Goal: Task Accomplishment & Management: Complete application form

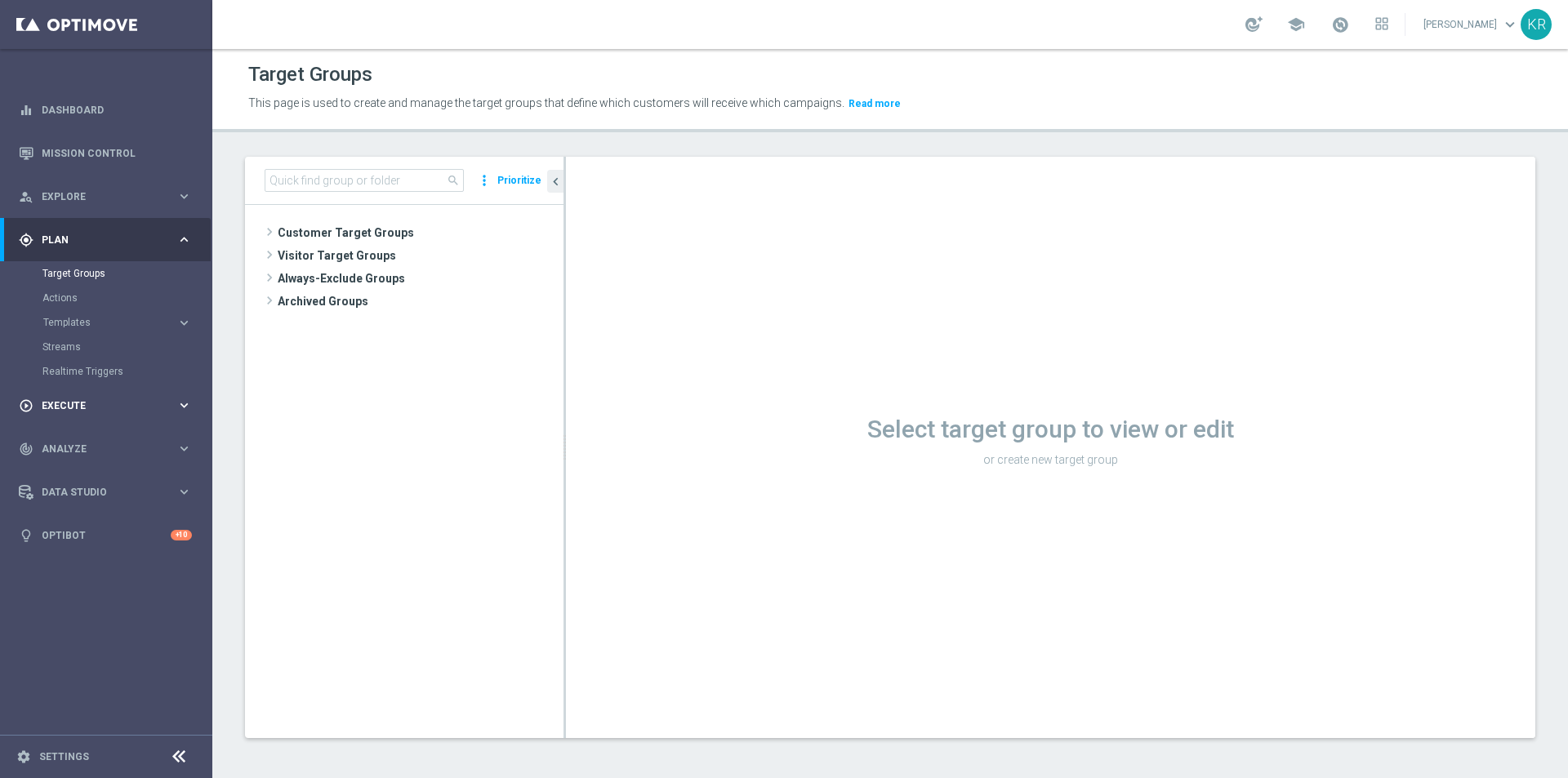
click at [100, 404] on span "Execute" at bounding box center [109, 406] width 135 height 9
click at [101, 318] on link "Campaign Builder" at bounding box center [106, 317] width 127 height 13
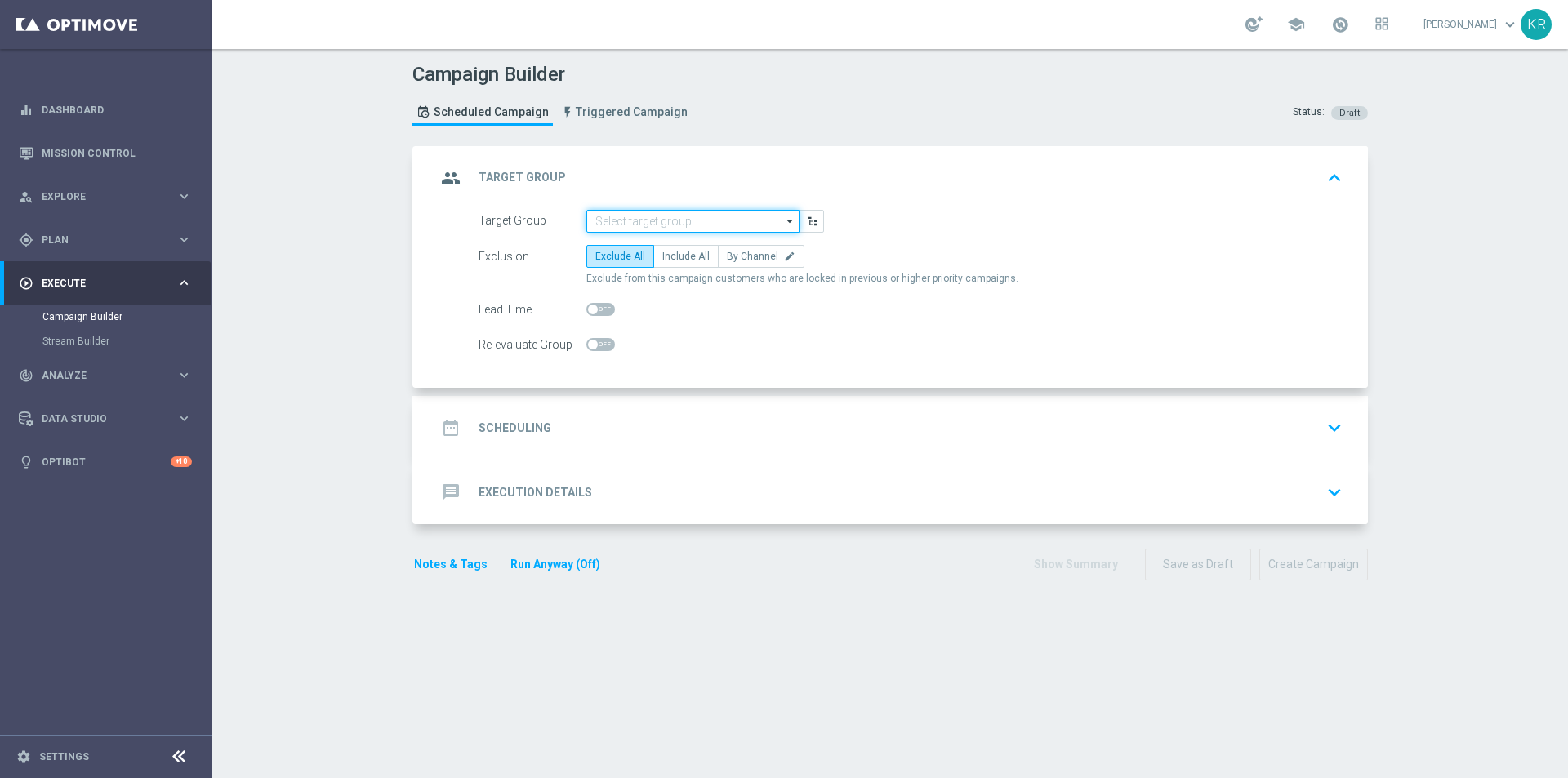
click at [629, 218] on input at bounding box center [693, 221] width 213 height 23
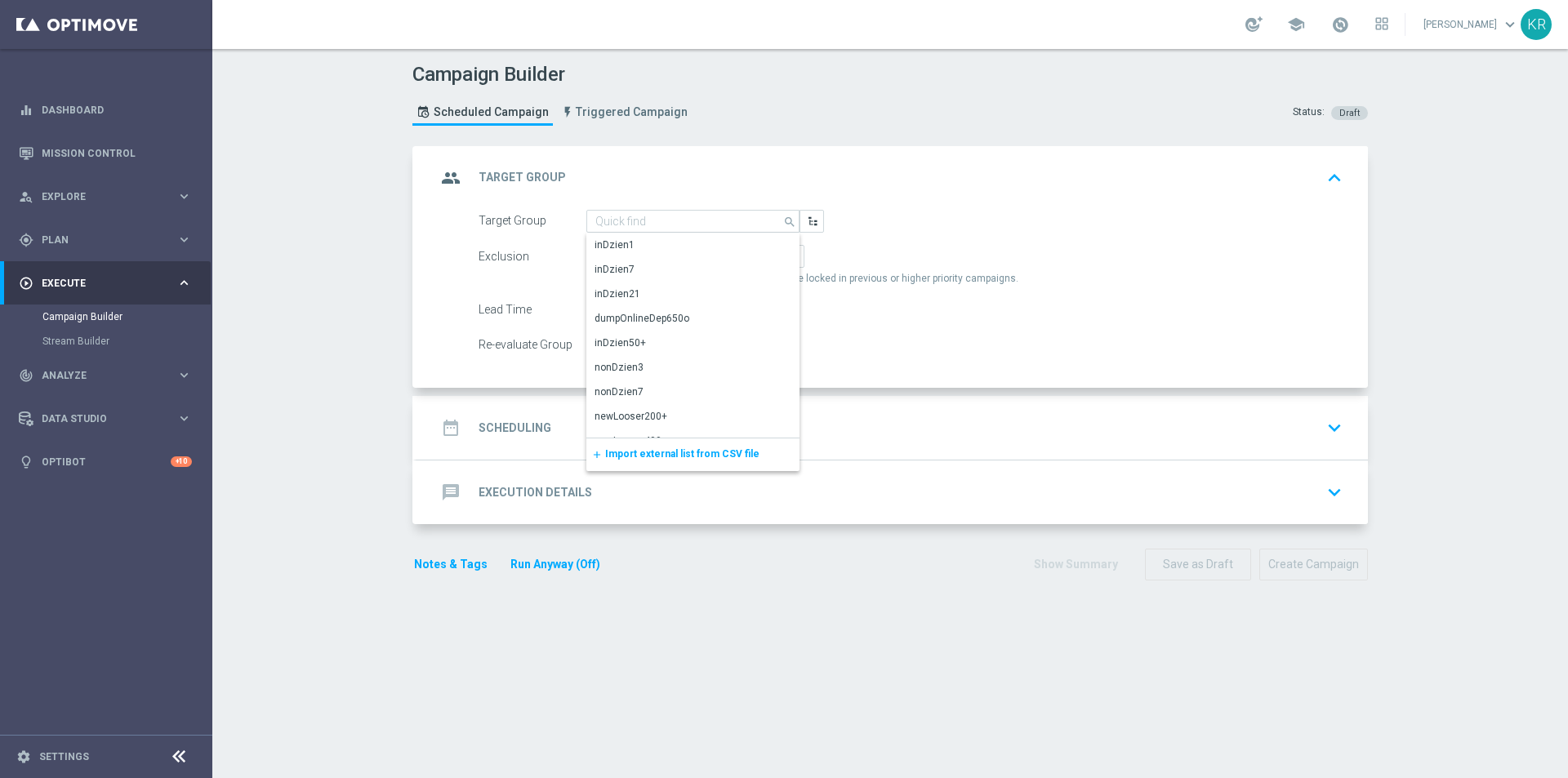
click at [676, 447] on div "add Import external list from CSV file" at bounding box center [693, 455] width 213 height 32
click at [674, 455] on span "Import external list from CSV file" at bounding box center [682, 454] width 154 height 11
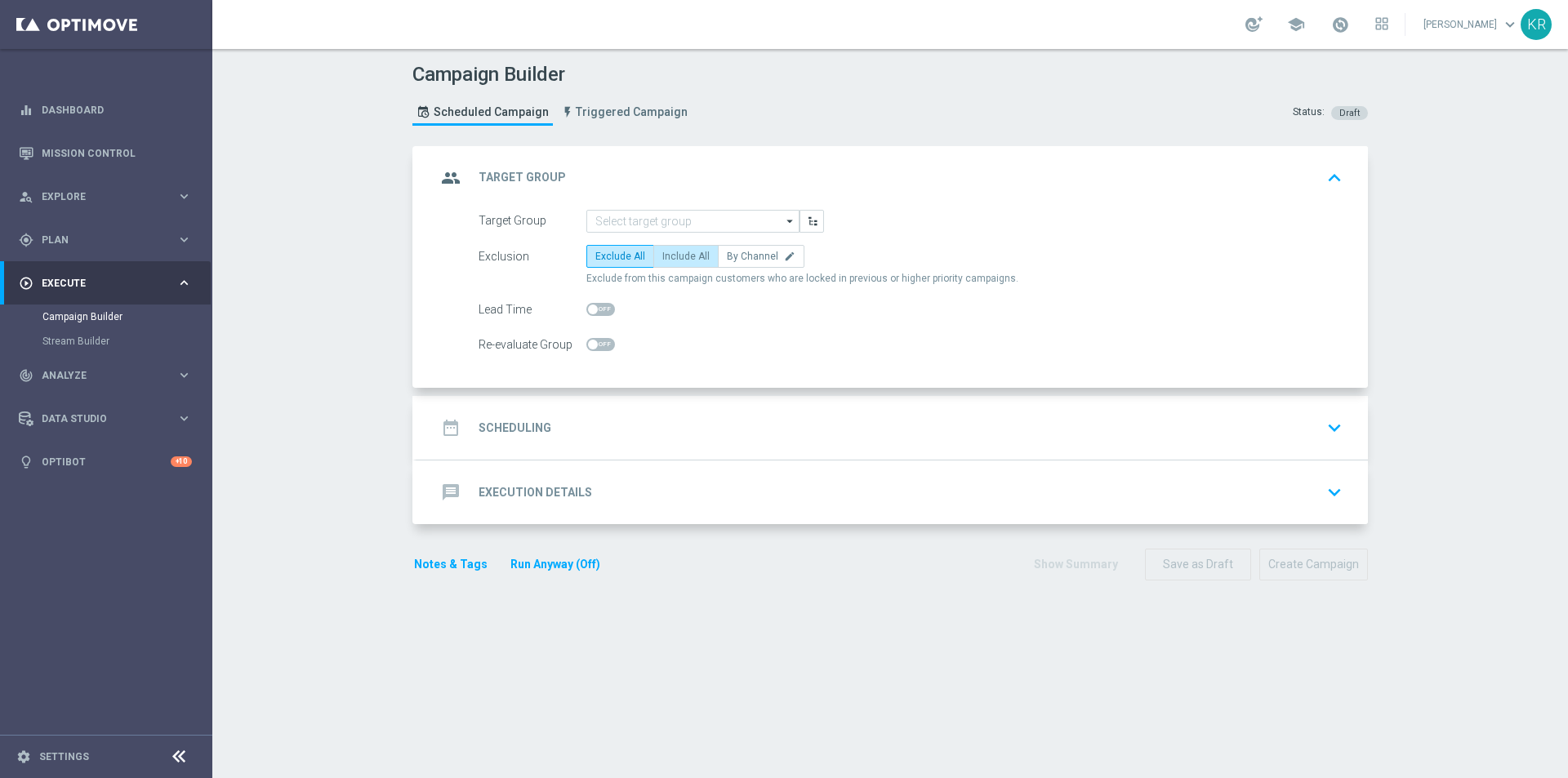
click at [685, 253] on span "Include All" at bounding box center [686, 257] width 47 height 11
click at [673, 254] on input "Include All" at bounding box center [667, 259] width 10 height 10
radio input "true"
click at [665, 422] on div "date_range Scheduling keyboard_arrow_down" at bounding box center [892, 427] width 912 height 31
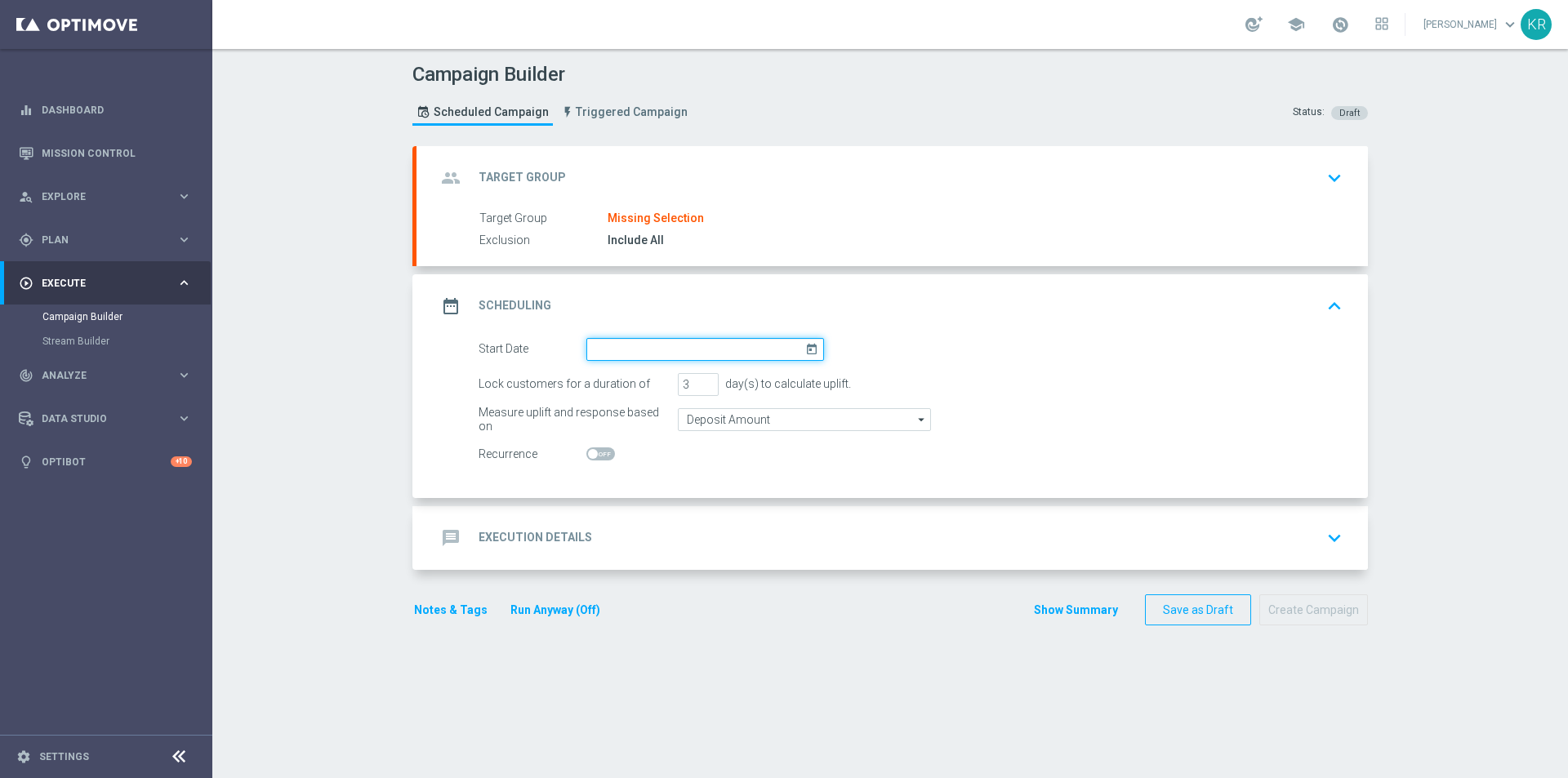
click at [628, 349] on input at bounding box center [705, 350] width 238 height 23
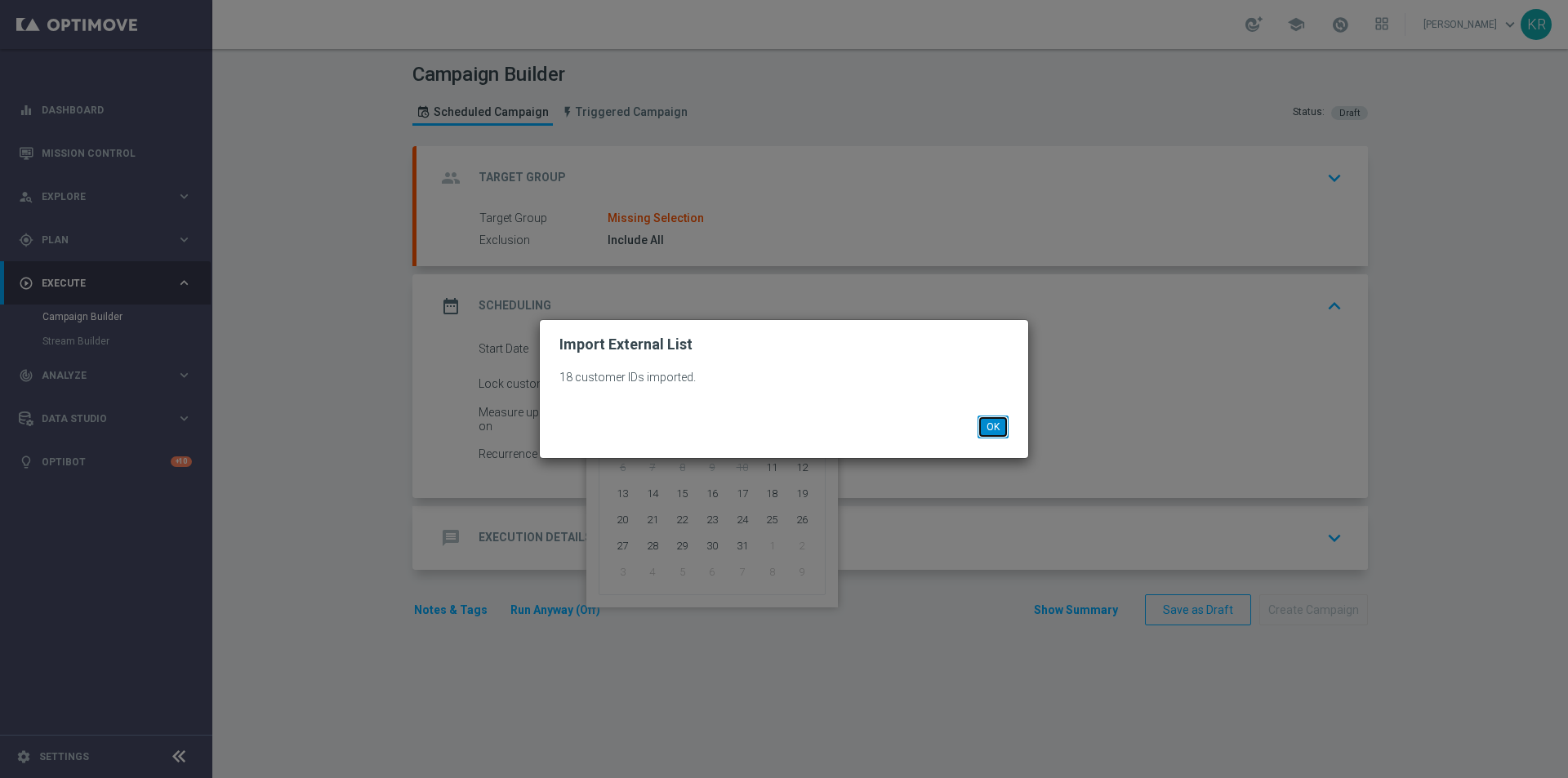
click at [989, 430] on button "OK" at bounding box center [993, 427] width 31 height 23
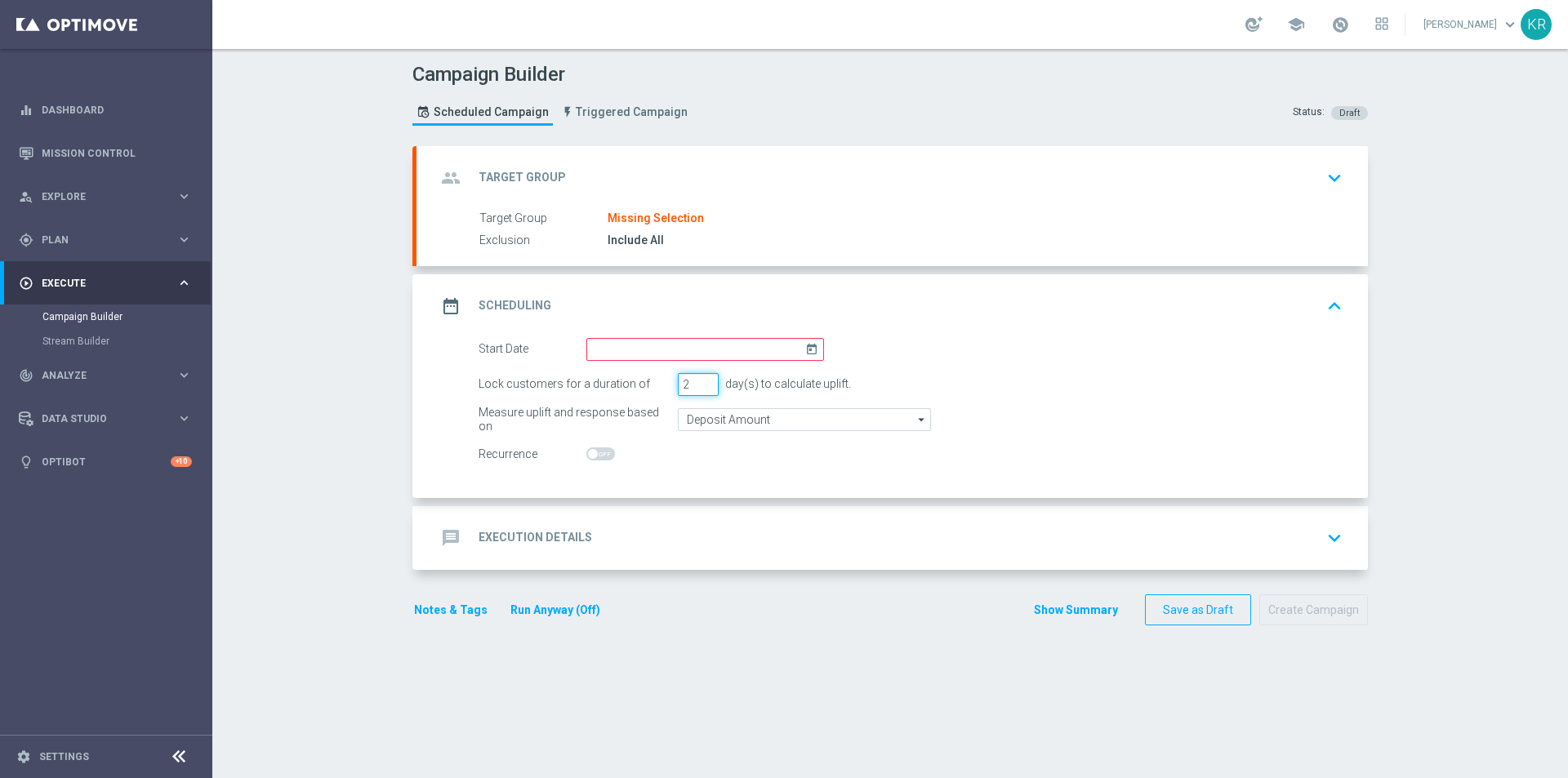
type input "2"
click at [704, 385] on input "2" at bounding box center [697, 385] width 41 height 23
click at [686, 358] on input at bounding box center [705, 350] width 238 height 23
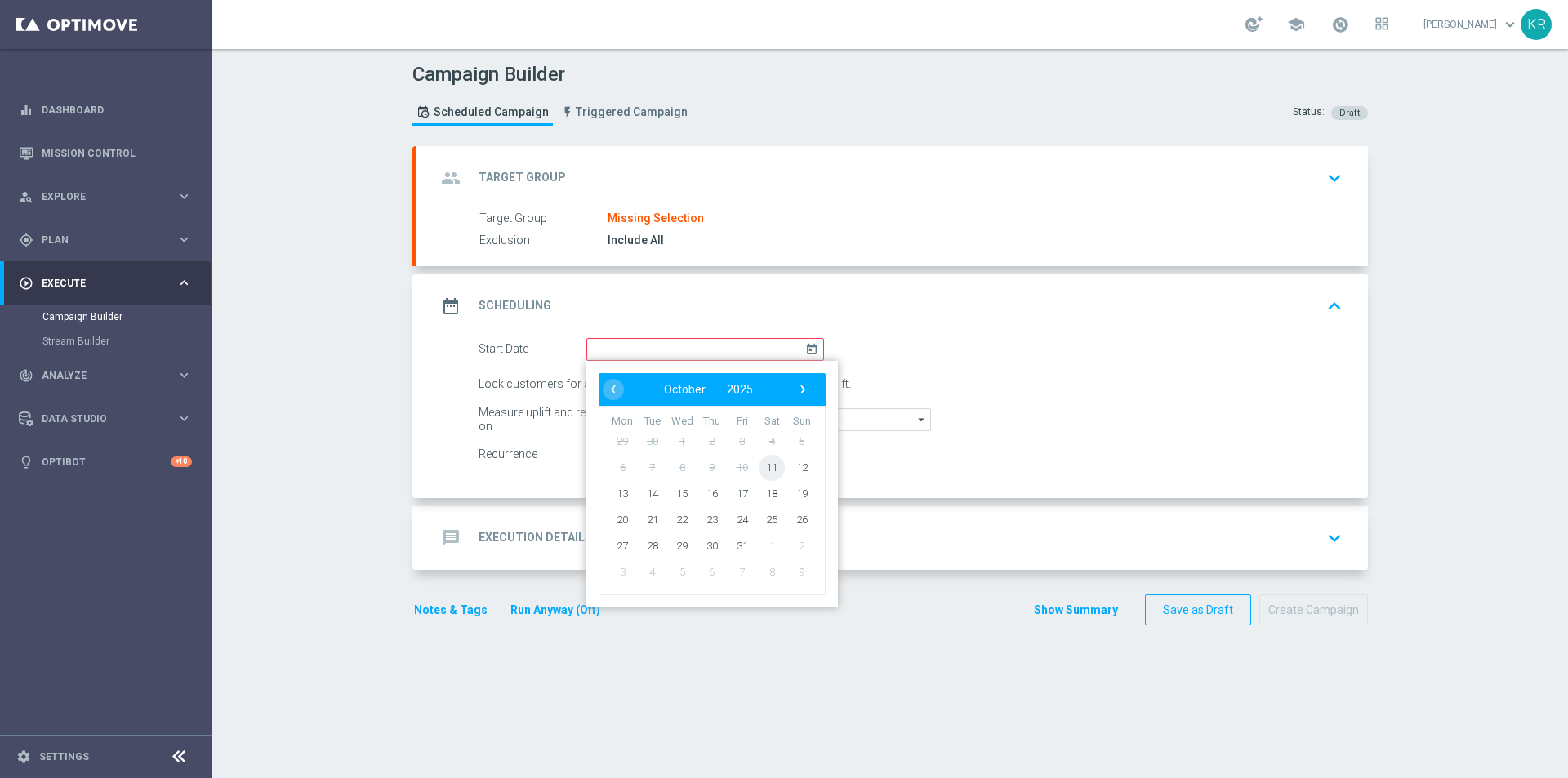
click at [760, 475] on span "11" at bounding box center [772, 467] width 27 height 27
type input "[DATE]"
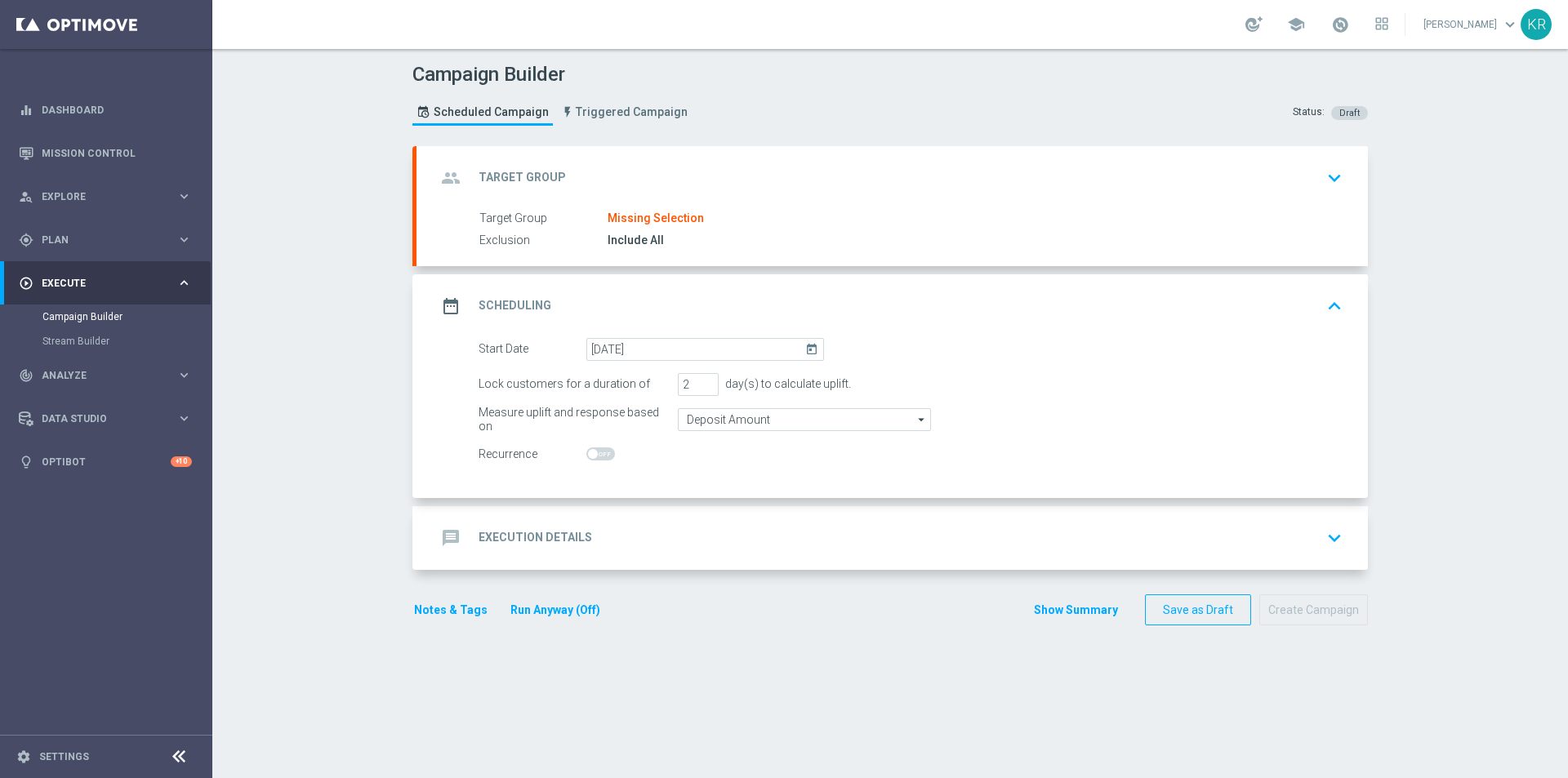
click at [614, 535] on div "message Execution Details keyboard_arrow_down" at bounding box center [892, 538] width 912 height 31
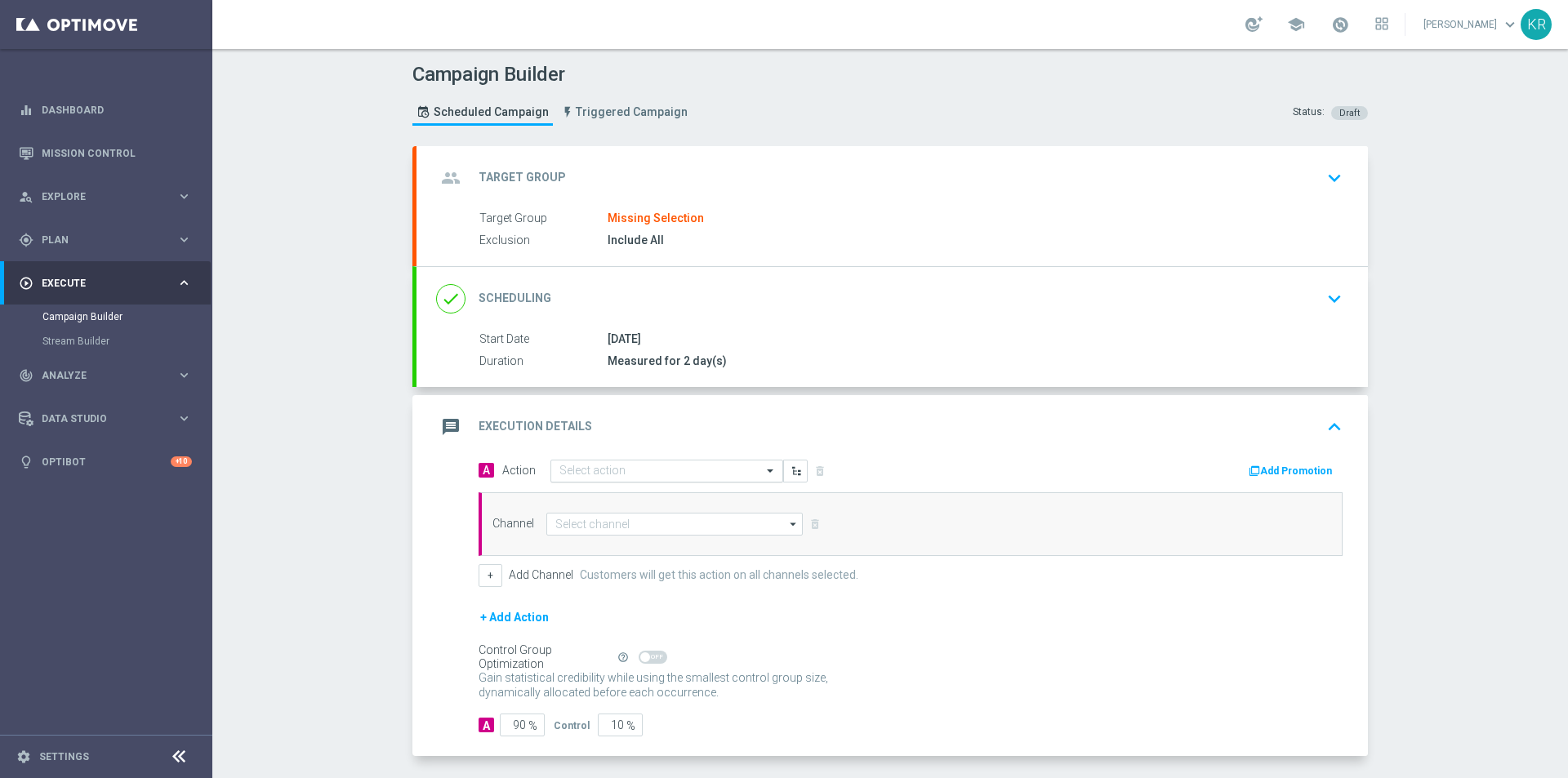
click at [583, 476] on input "text" at bounding box center [650, 471] width 182 height 14
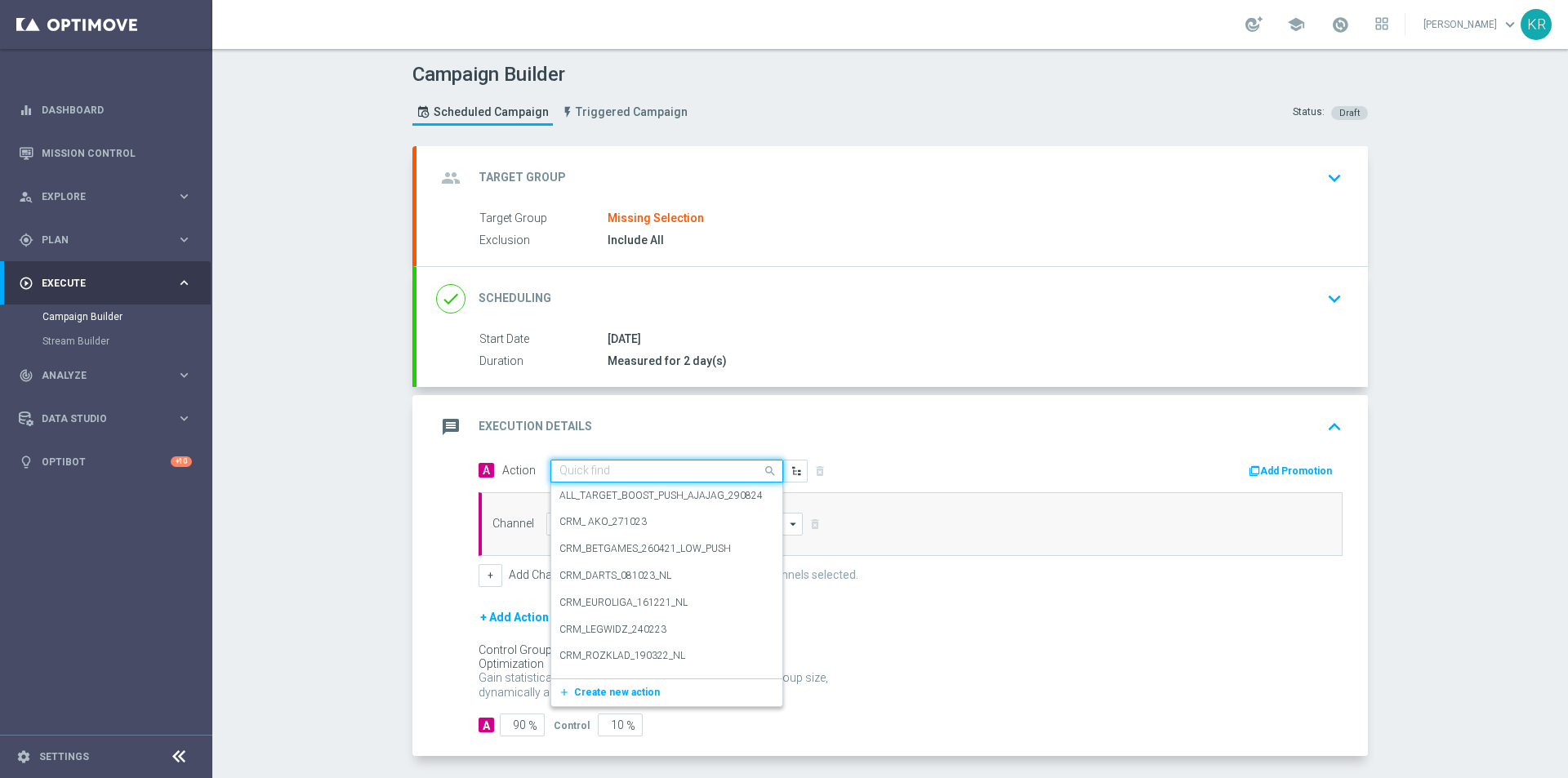
paste input "(LPZ - SMS) Nowy_U_Ranking_Pol_HOL_11102025"
type input "(LPZ - SMS) Nowy_U_Ranking_Pol_HOL_11102025"
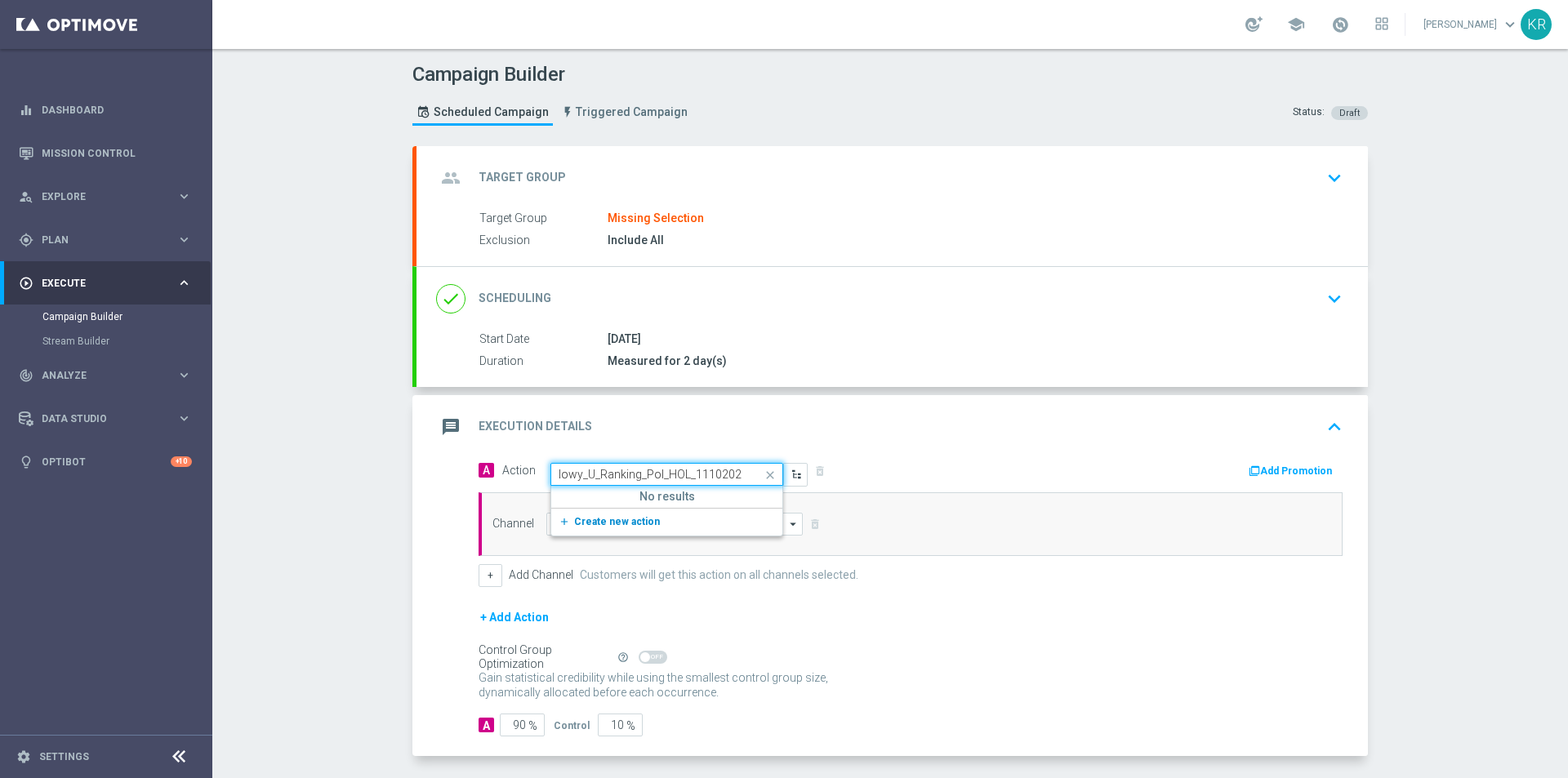
click at [658, 513] on button "add_new Create new action" at bounding box center [664, 522] width 225 height 19
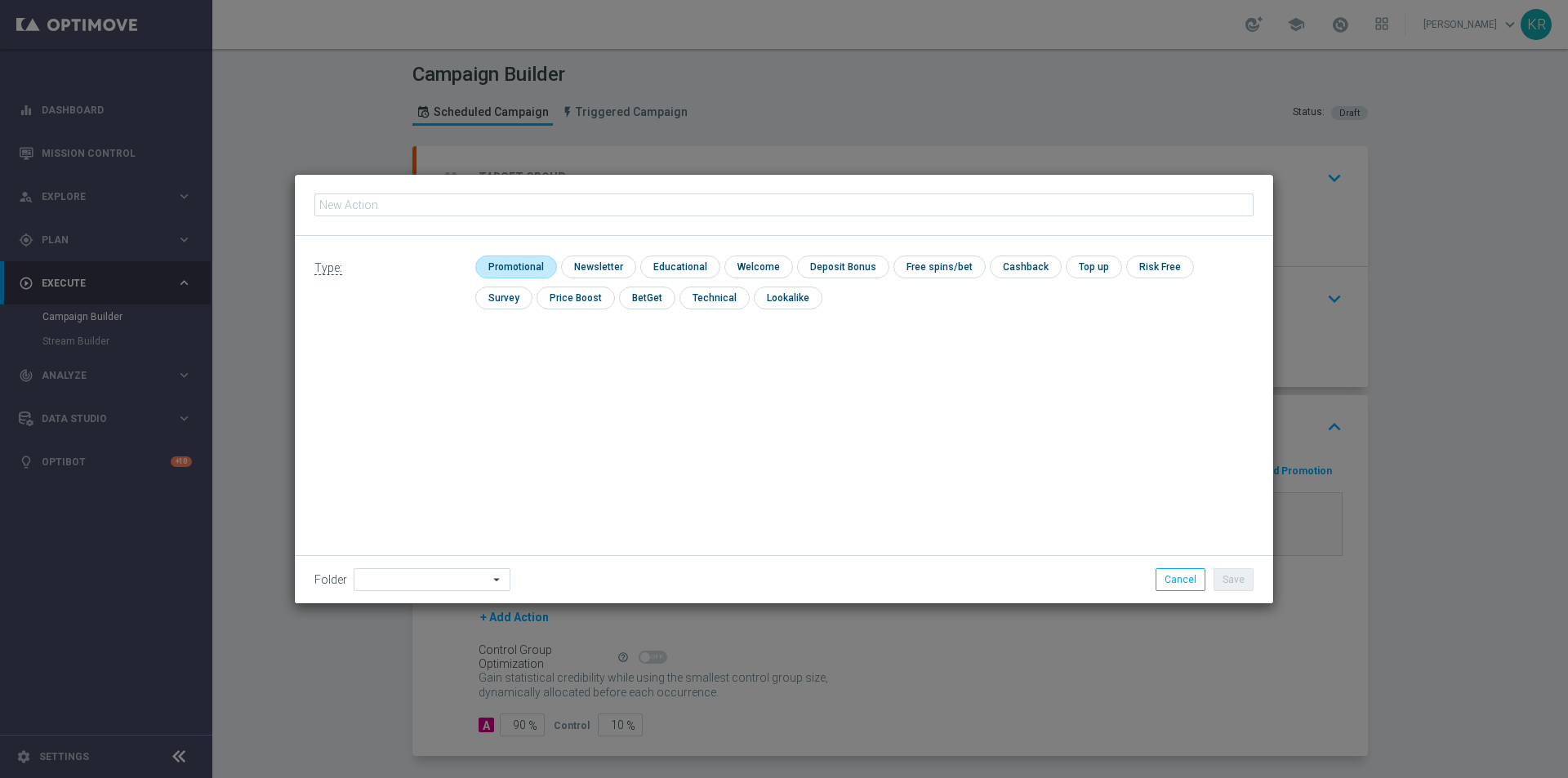
type input "(LPZ - SMS) Nowy_U_Ranking_Pol_HOL_11102025"
click at [587, 275] on input "checkbox" at bounding box center [596, 266] width 71 height 22
checkbox input "true"
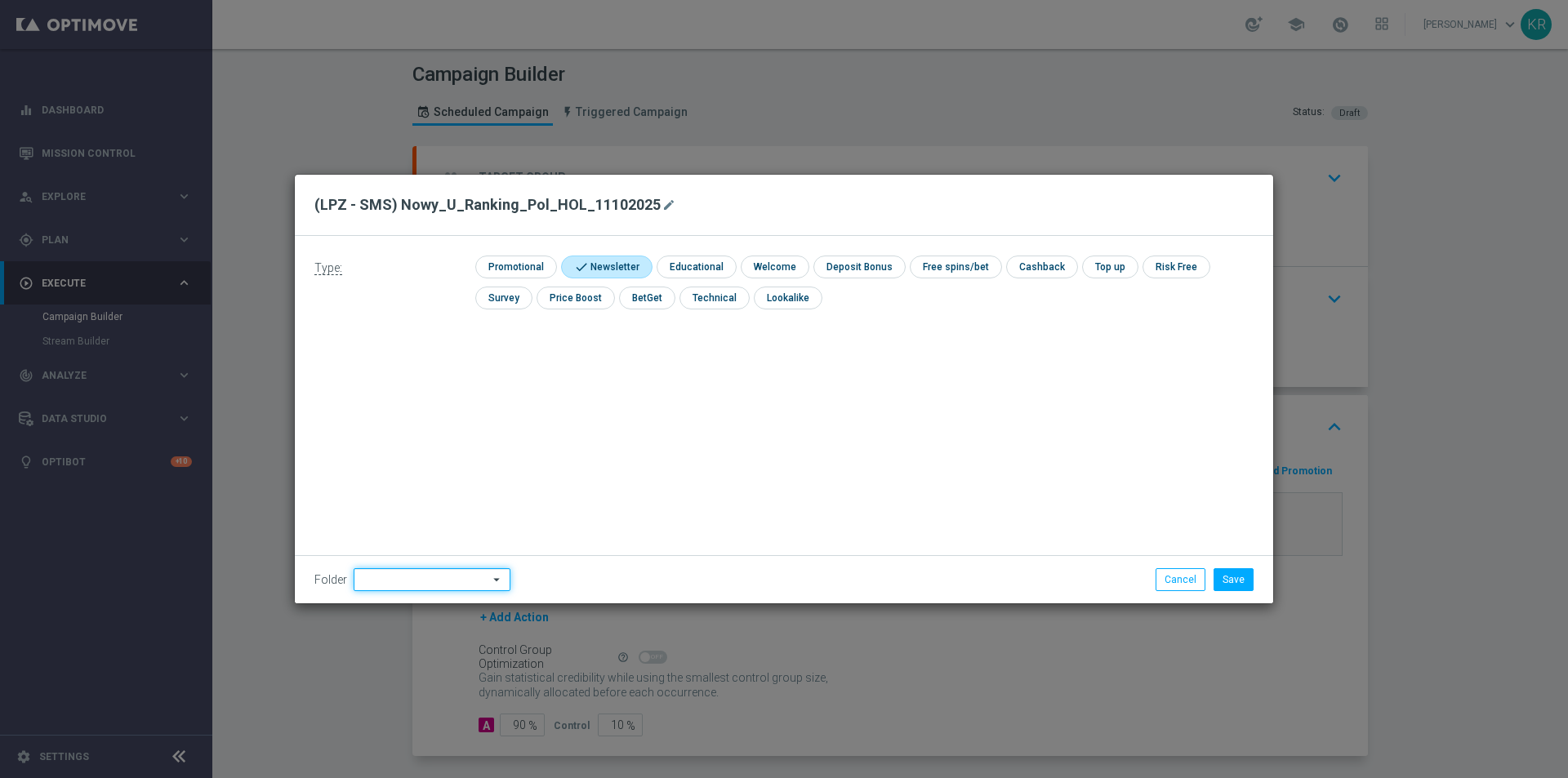
click at [416, 583] on input at bounding box center [431, 580] width 156 height 23
click at [420, 428] on div "[PERSON_NAME]" at bounding box center [428, 424] width 151 height 23
type input "[PERSON_NAME]"
click at [1229, 579] on button "Save" at bounding box center [1234, 580] width 40 height 23
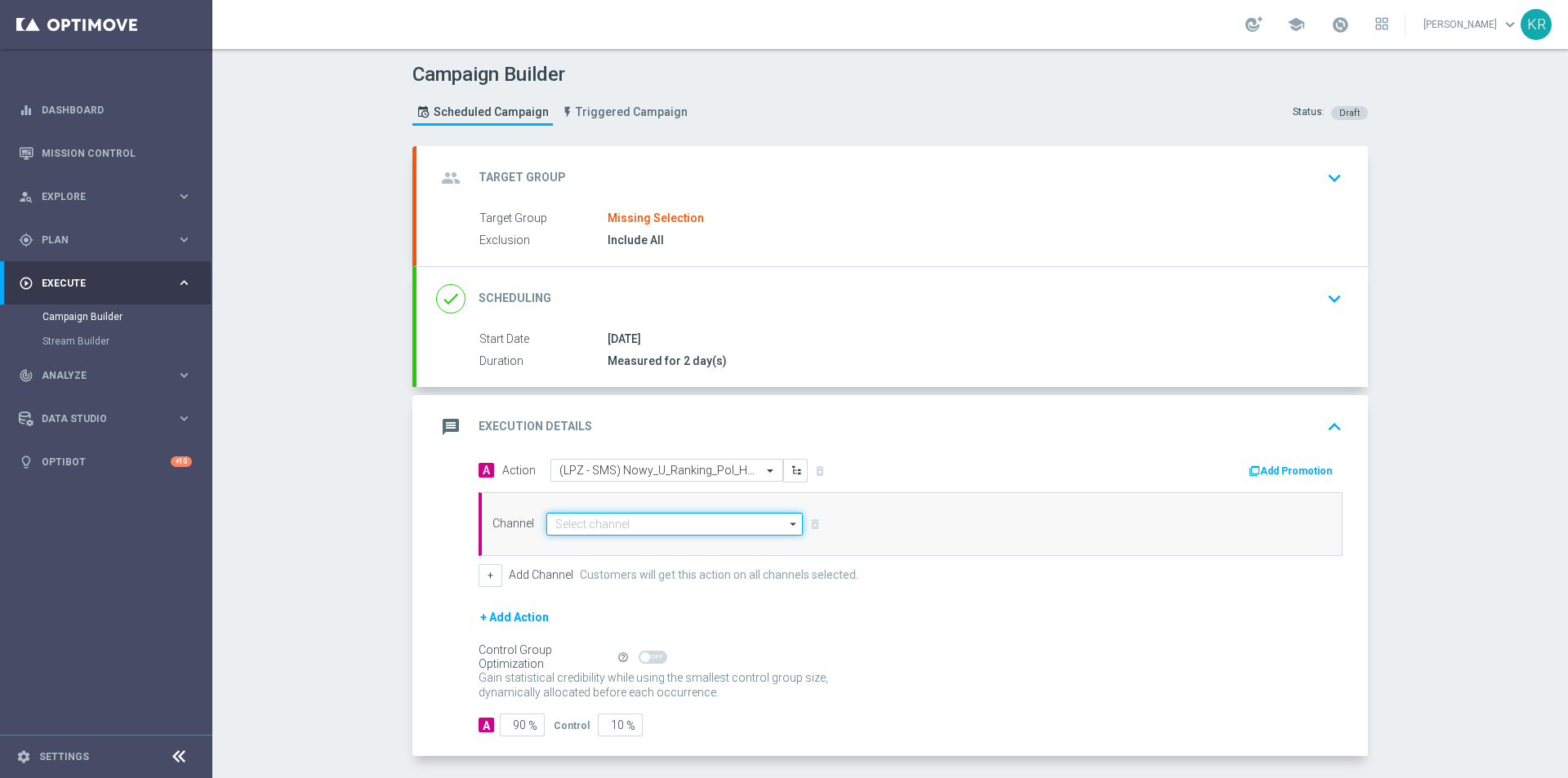
click at [601, 526] on input at bounding box center [675, 524] width 257 height 23
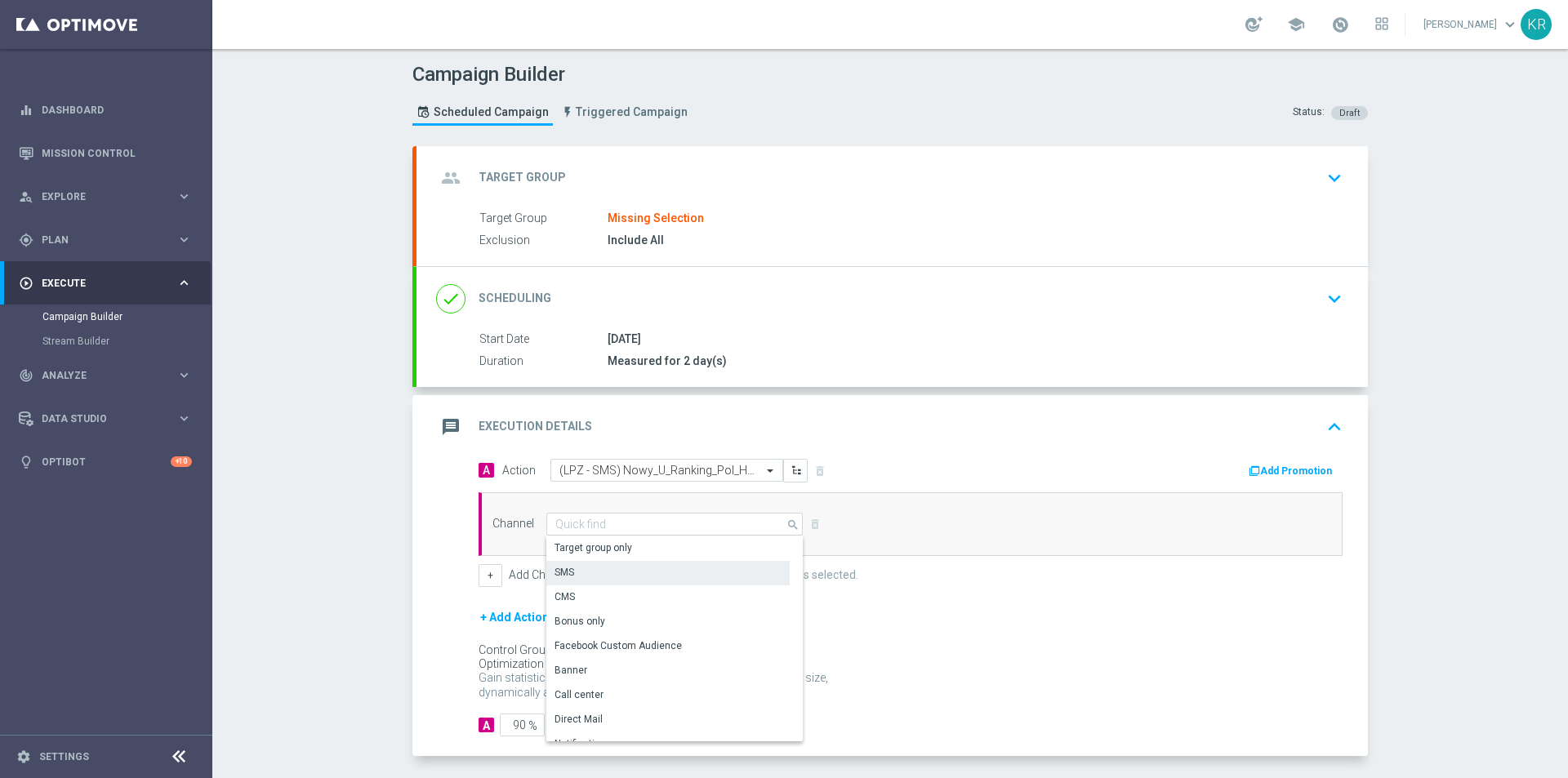
click at [594, 578] on div "SMS" at bounding box center [668, 572] width 243 height 23
type input "SMS"
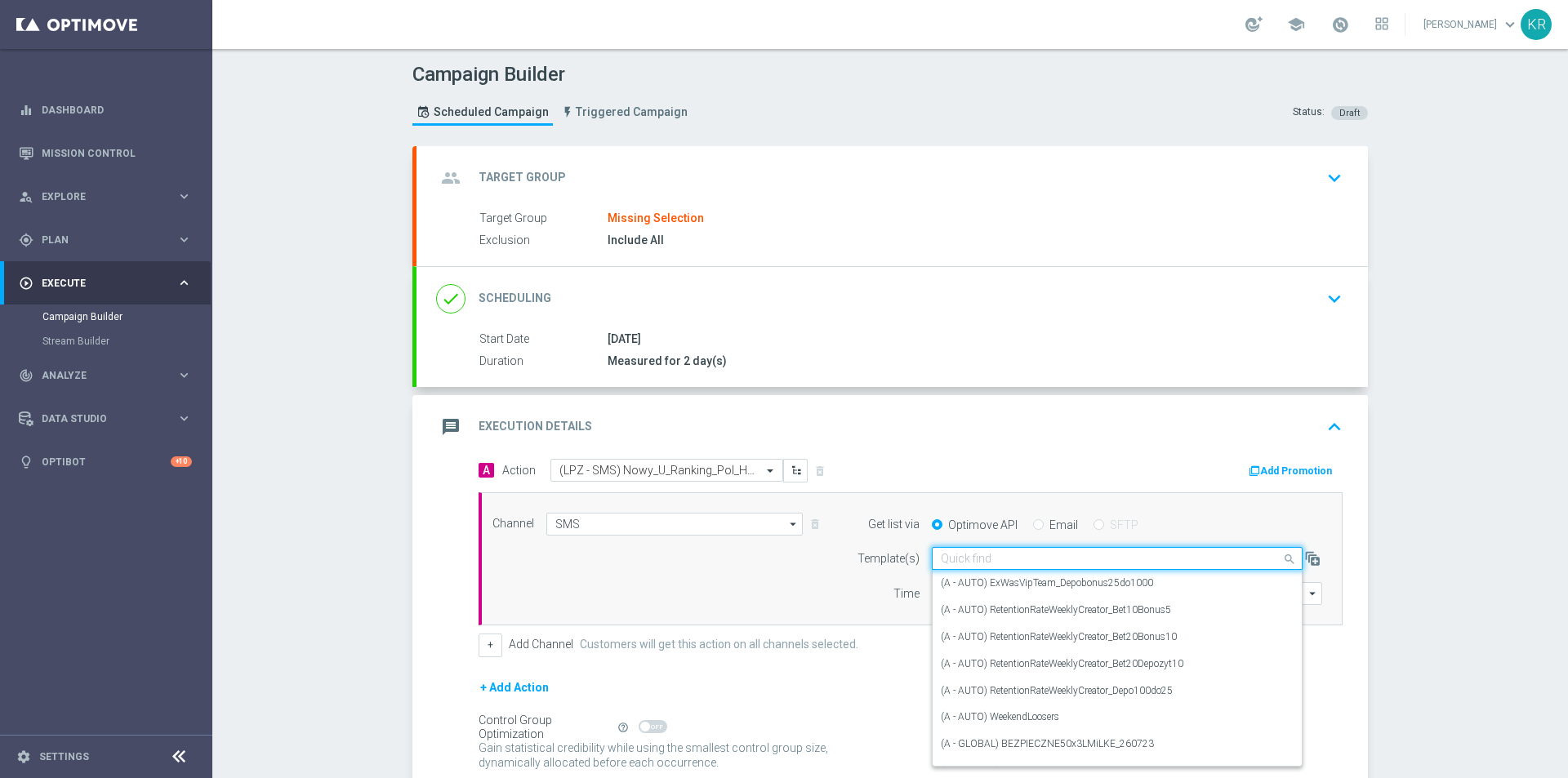
click at [984, 556] on input "text" at bounding box center [1101, 559] width 320 height 14
paste input "(LPZ - SMS) Nowy_U_Ranking_Pol_HOL_11102025"
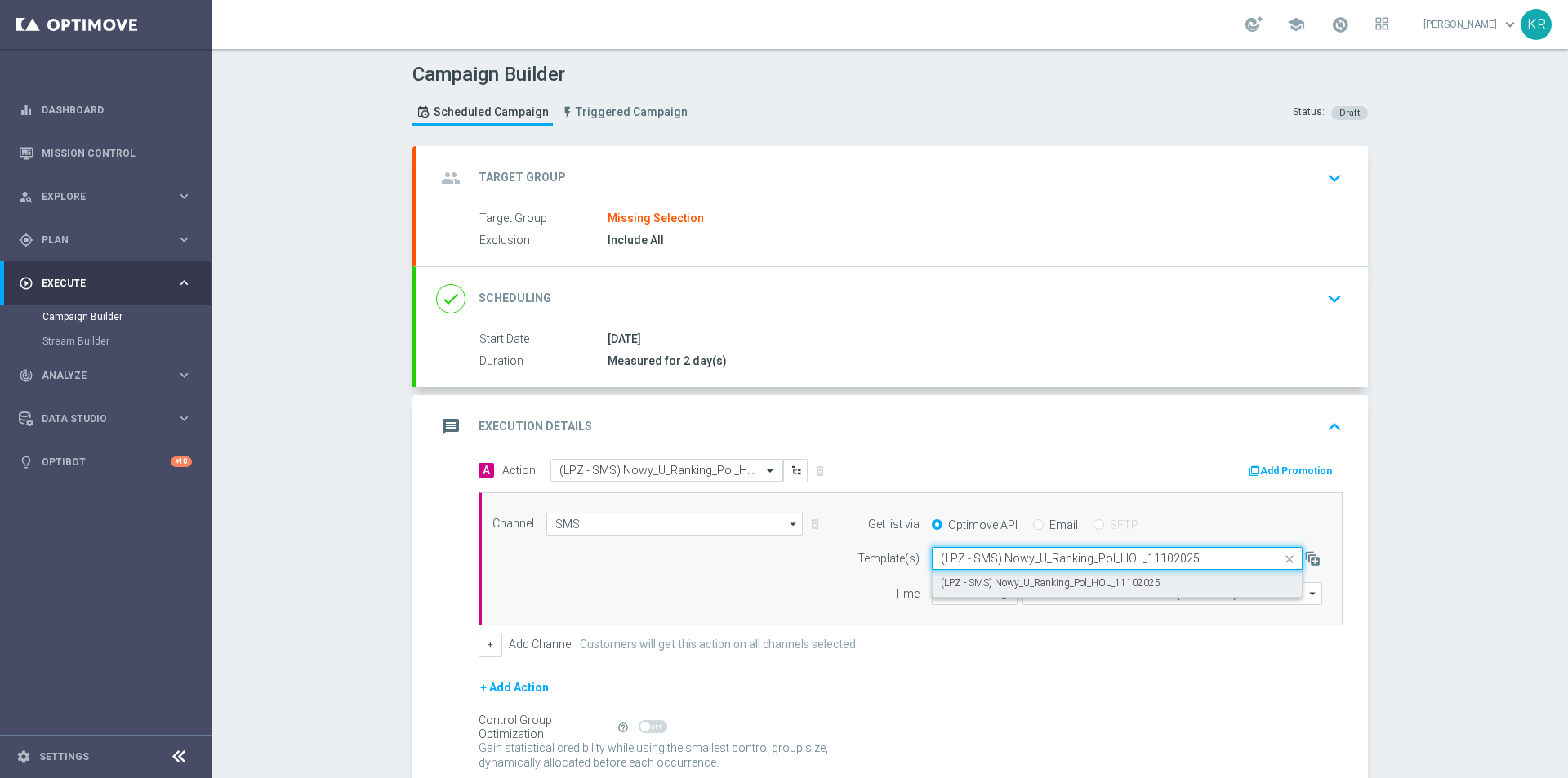
click at [1013, 580] on label "(LPZ - SMS) Nowy_U_Ranking_Pol_HOL_11102025" at bounding box center [1051, 583] width 220 height 14
type input "(LPZ - SMS) Nowy_U_Ranking_Pol_HOL_11102025"
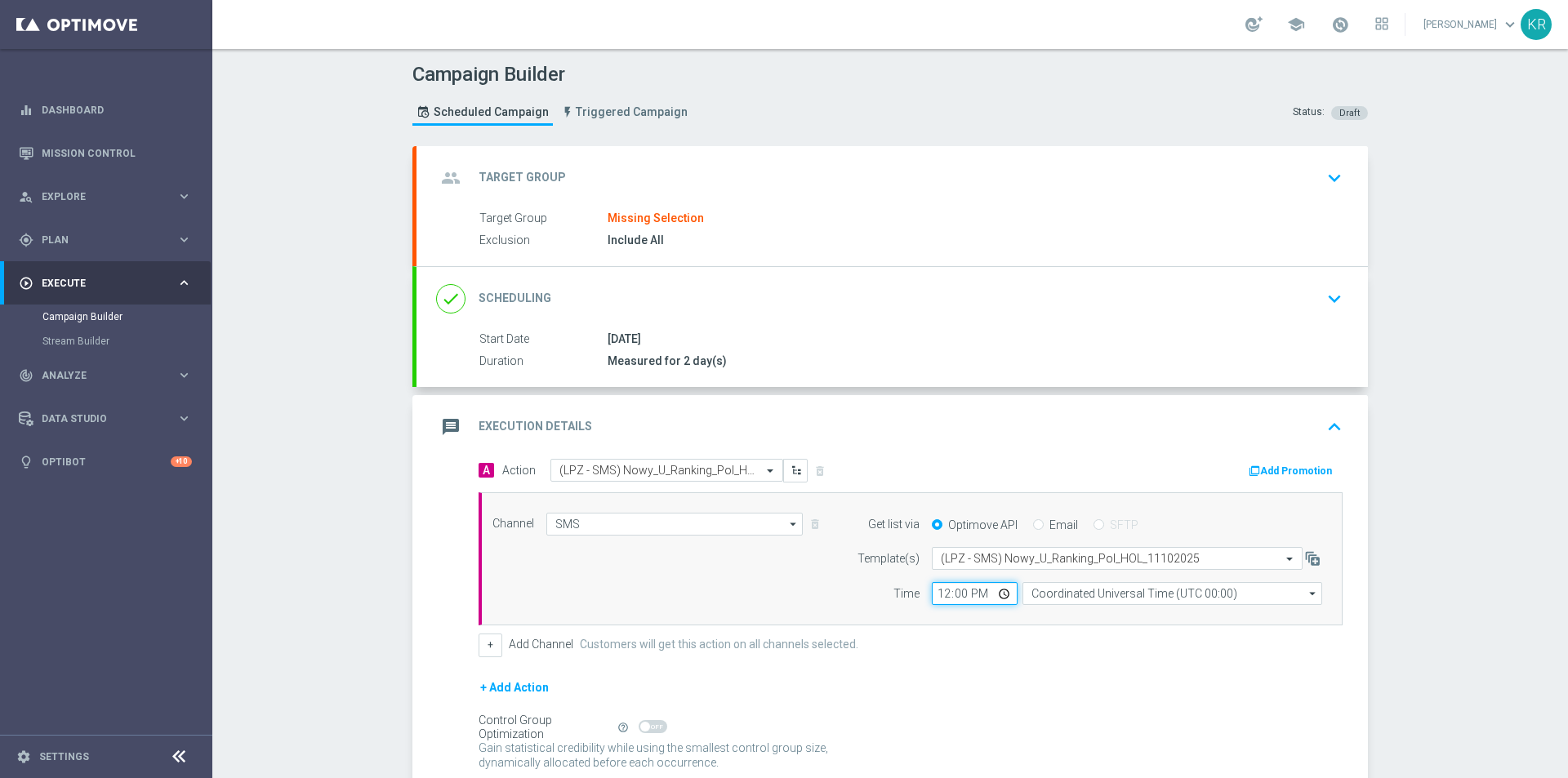
click at [931, 592] on input "12:00" at bounding box center [974, 594] width 85 height 23
type input "13:45"
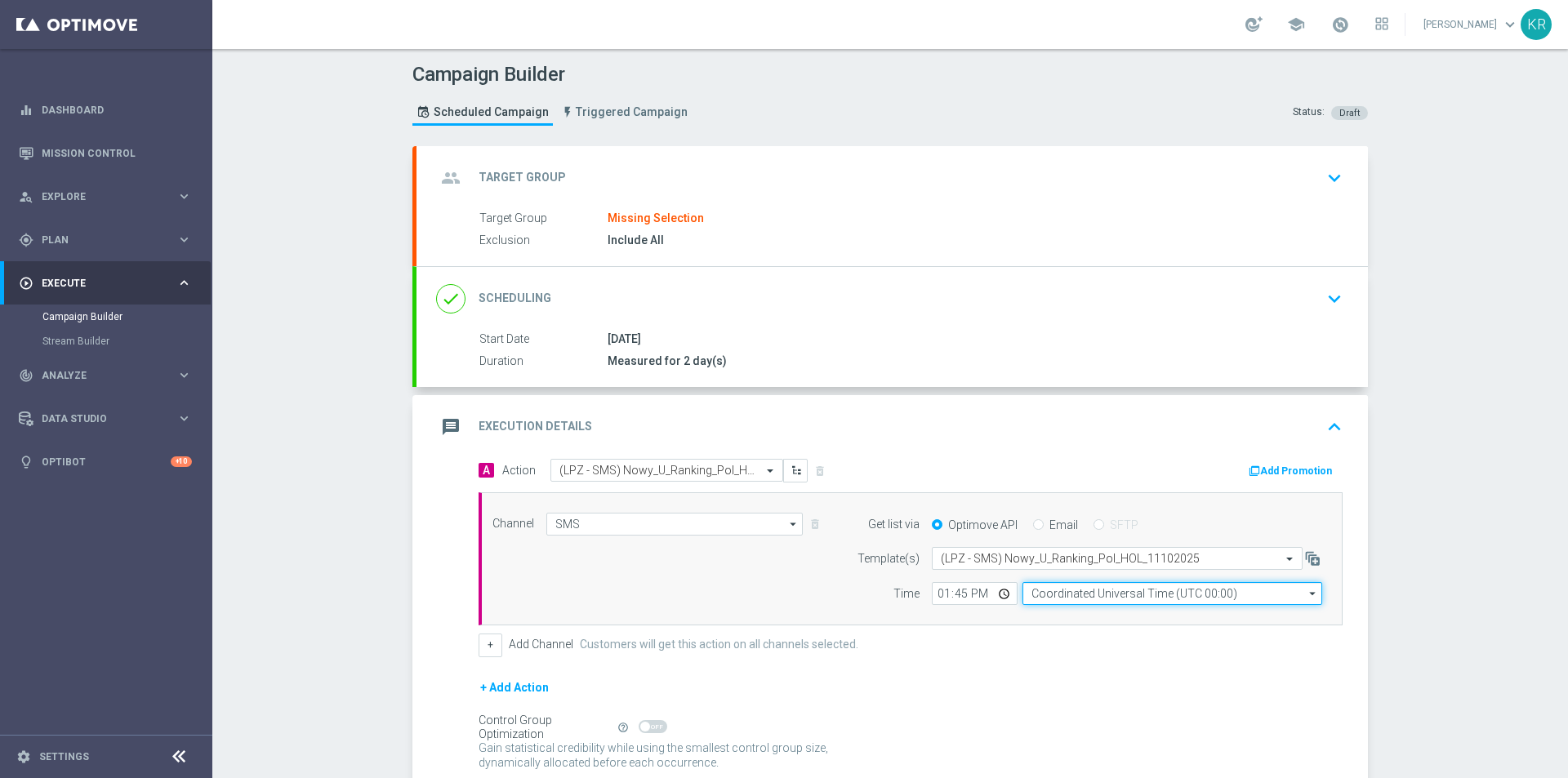
click at [1055, 593] on input "Coordinated Universal Time (UTC 00:00)" at bounding box center [1172, 594] width 299 height 23
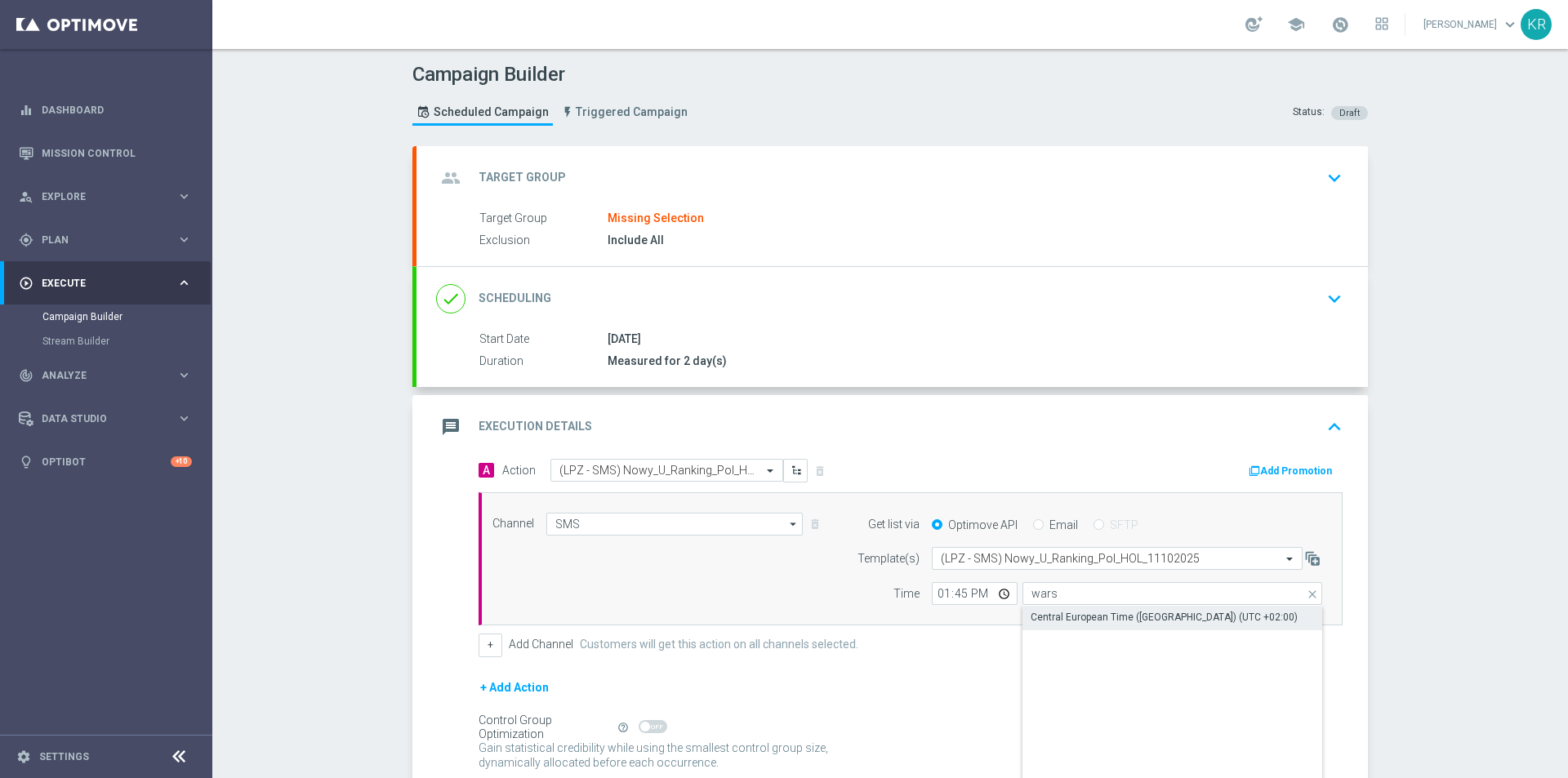
click at [1066, 614] on div "Central European Time ([GEOGRAPHIC_DATA]) (UTC +02:00)" at bounding box center [1164, 618] width 267 height 15
type input "Central European Time ([GEOGRAPHIC_DATA]) (UTC +02:00)"
click at [1000, 644] on div "+ Add Channel Customers will get this action on all channels selected." at bounding box center [910, 645] width 864 height 23
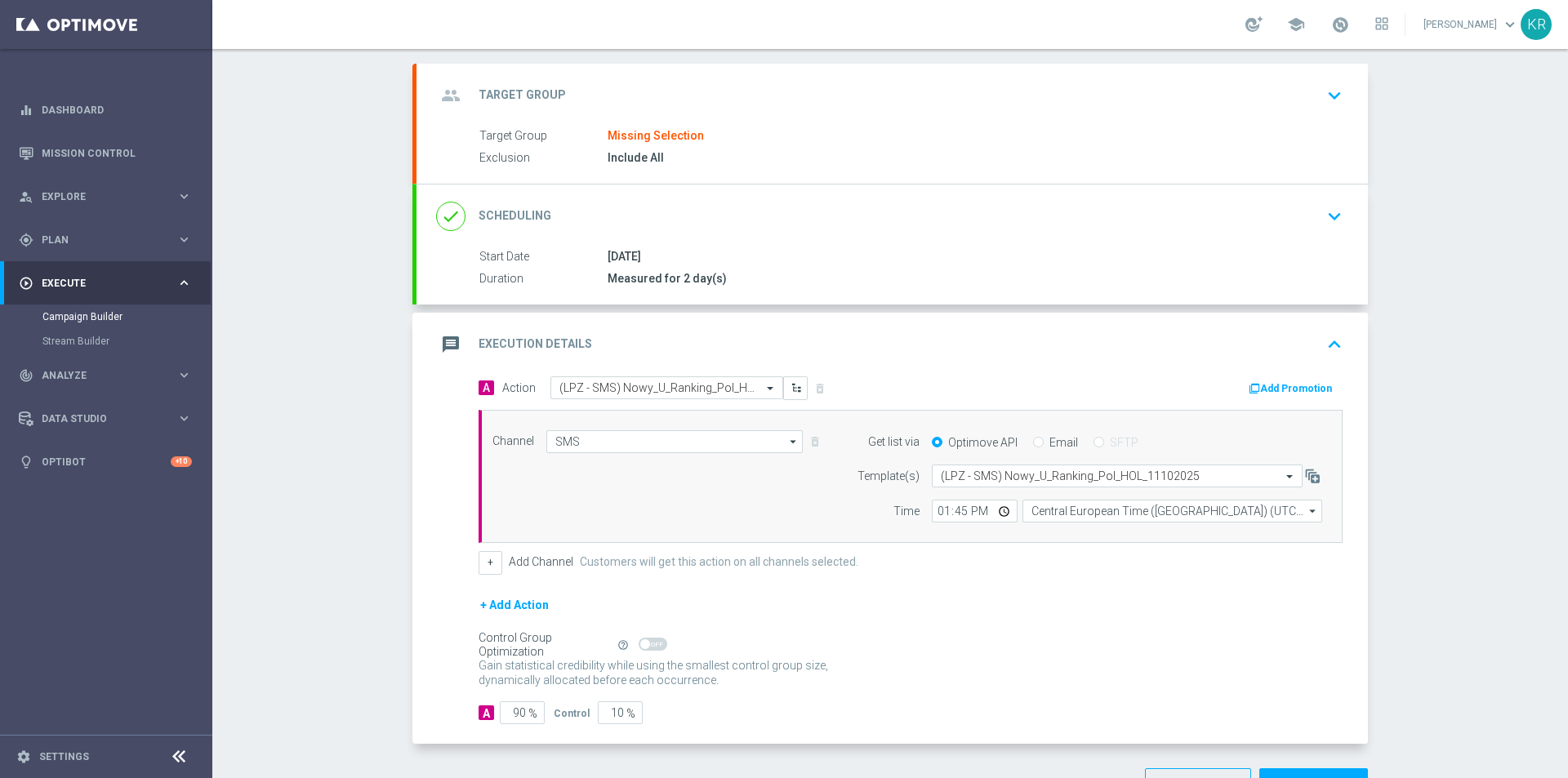
scroll to position [137, 0]
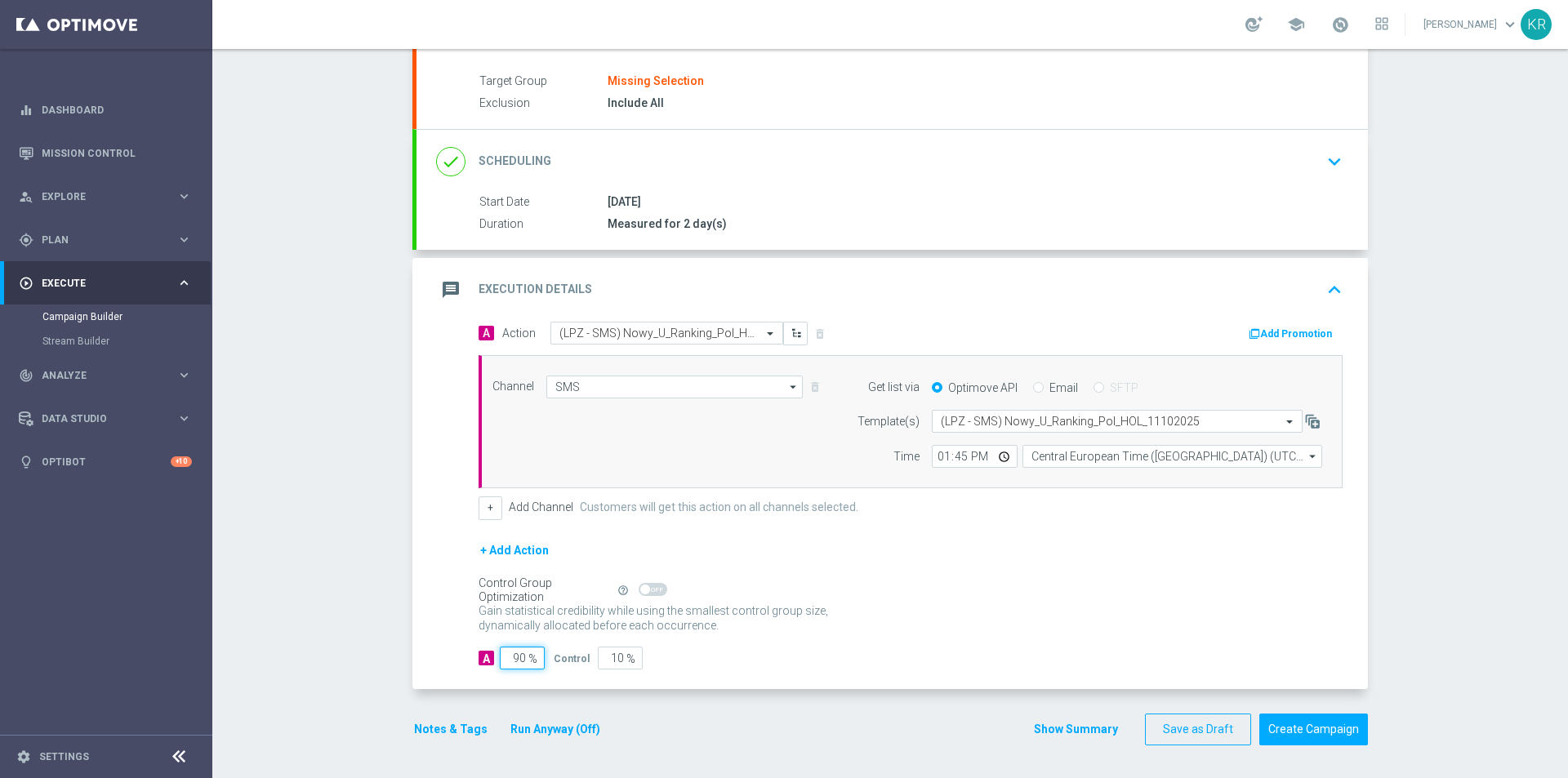
drag, startPoint x: 509, startPoint y: 660, endPoint x: 517, endPoint y: 660, distance: 8.0
click at [517, 660] on input "90" at bounding box center [521, 659] width 45 height 23
type input "1"
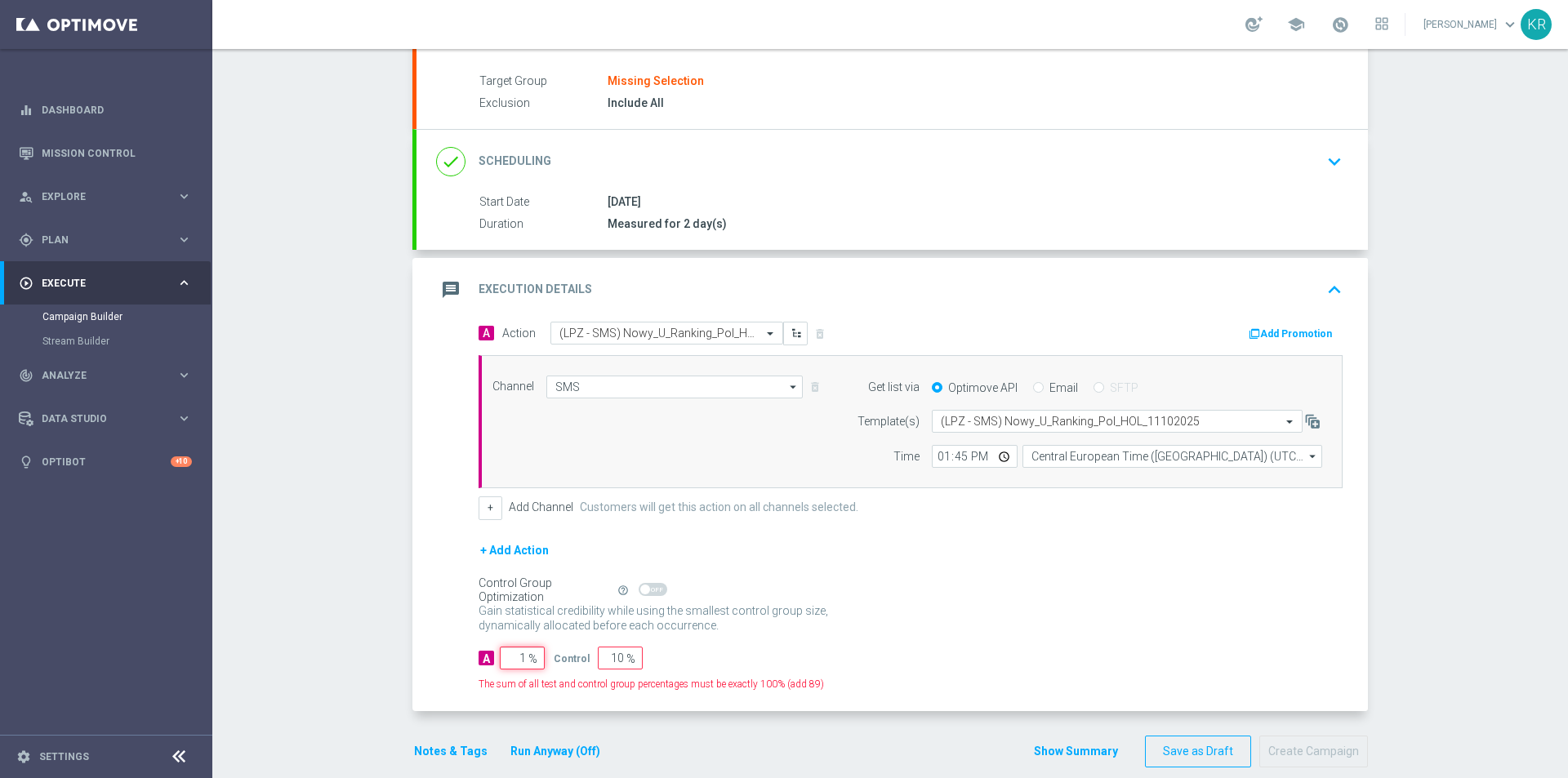
type input "99"
type input "10"
type input "90"
type input "100"
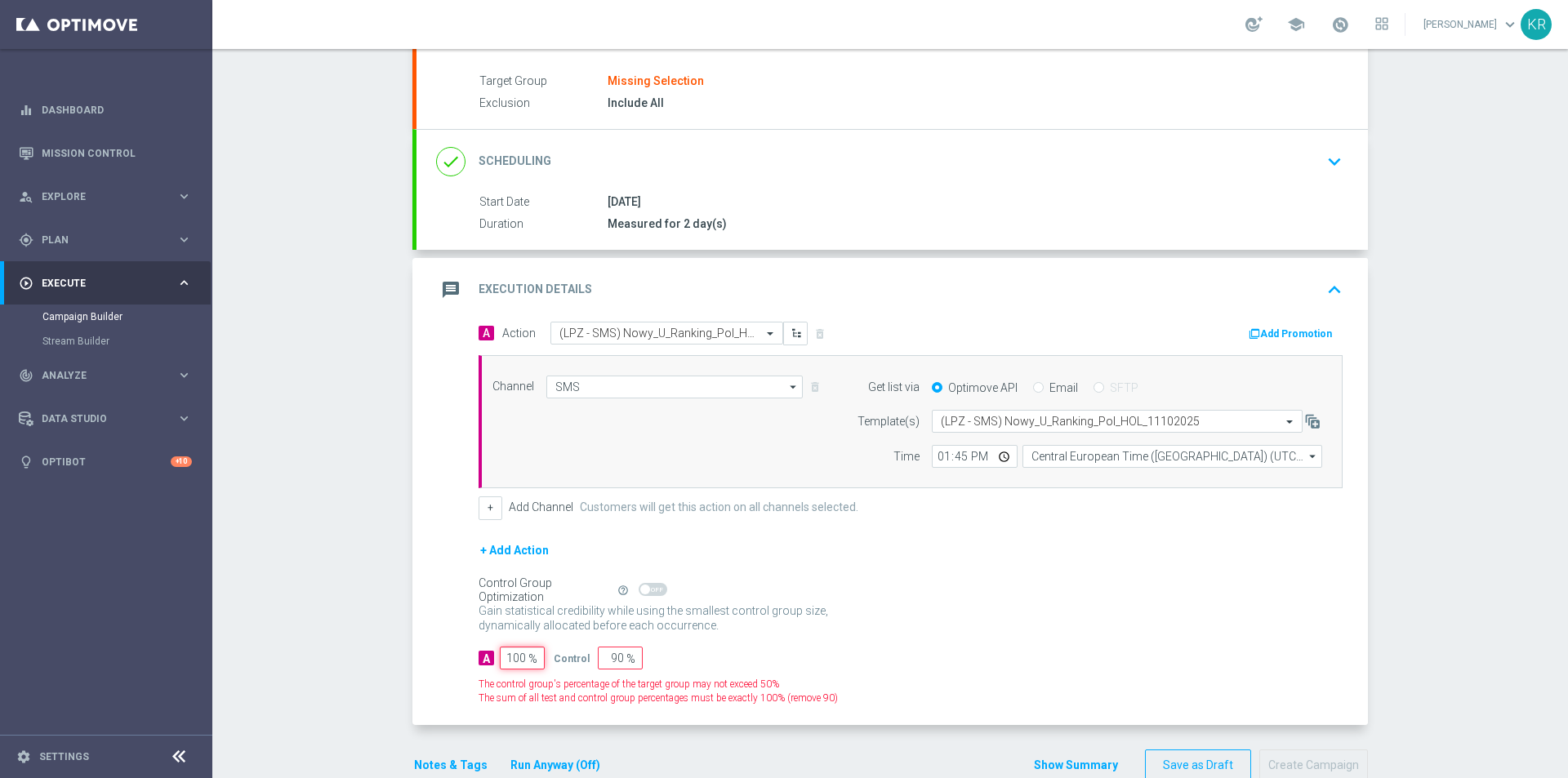
type input "0"
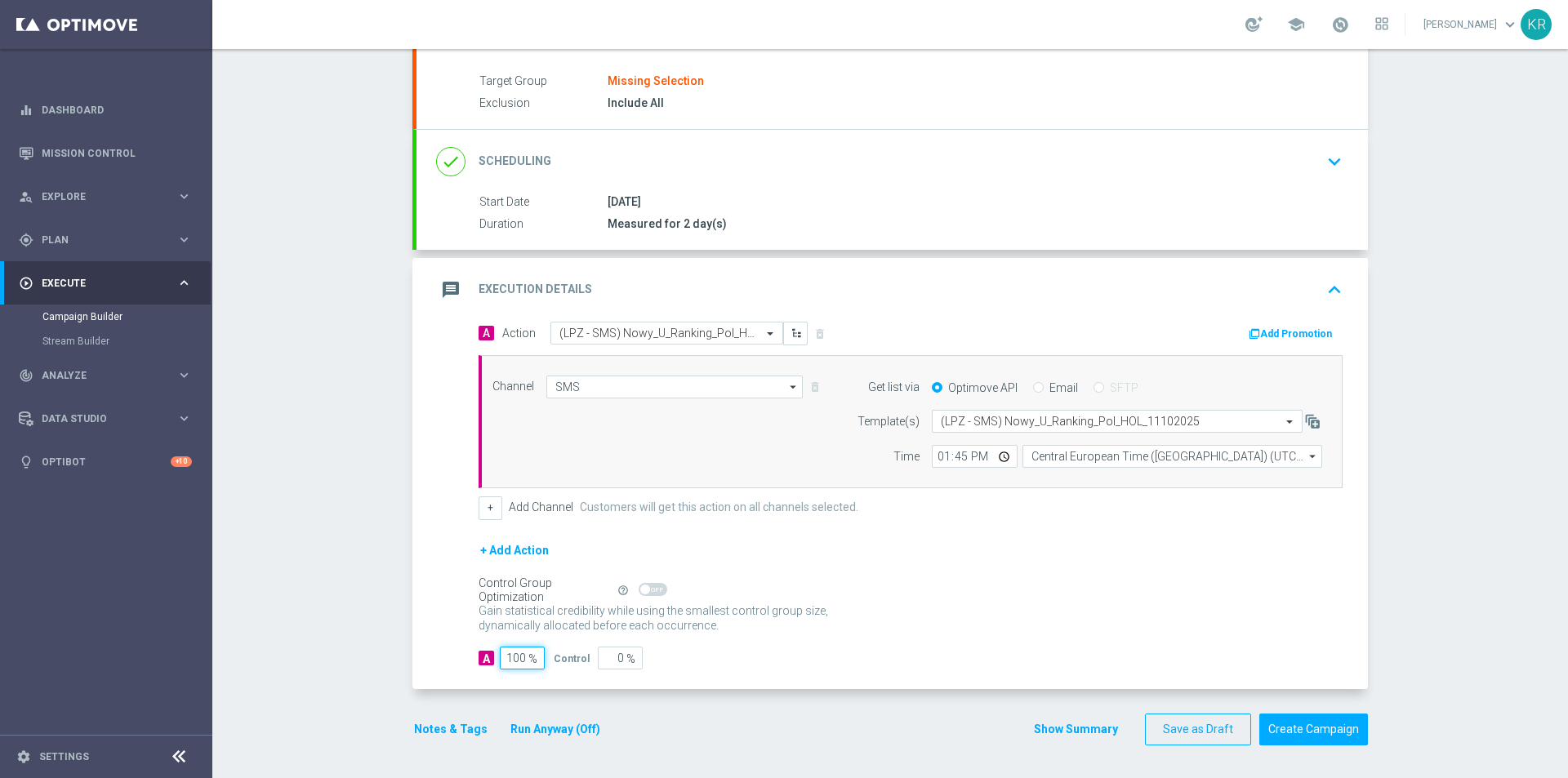
type input "100"
click at [1044, 583] on div "Control Group Optimization Self Optimizing Campaign help_outline" at bounding box center [910, 590] width 864 height 18
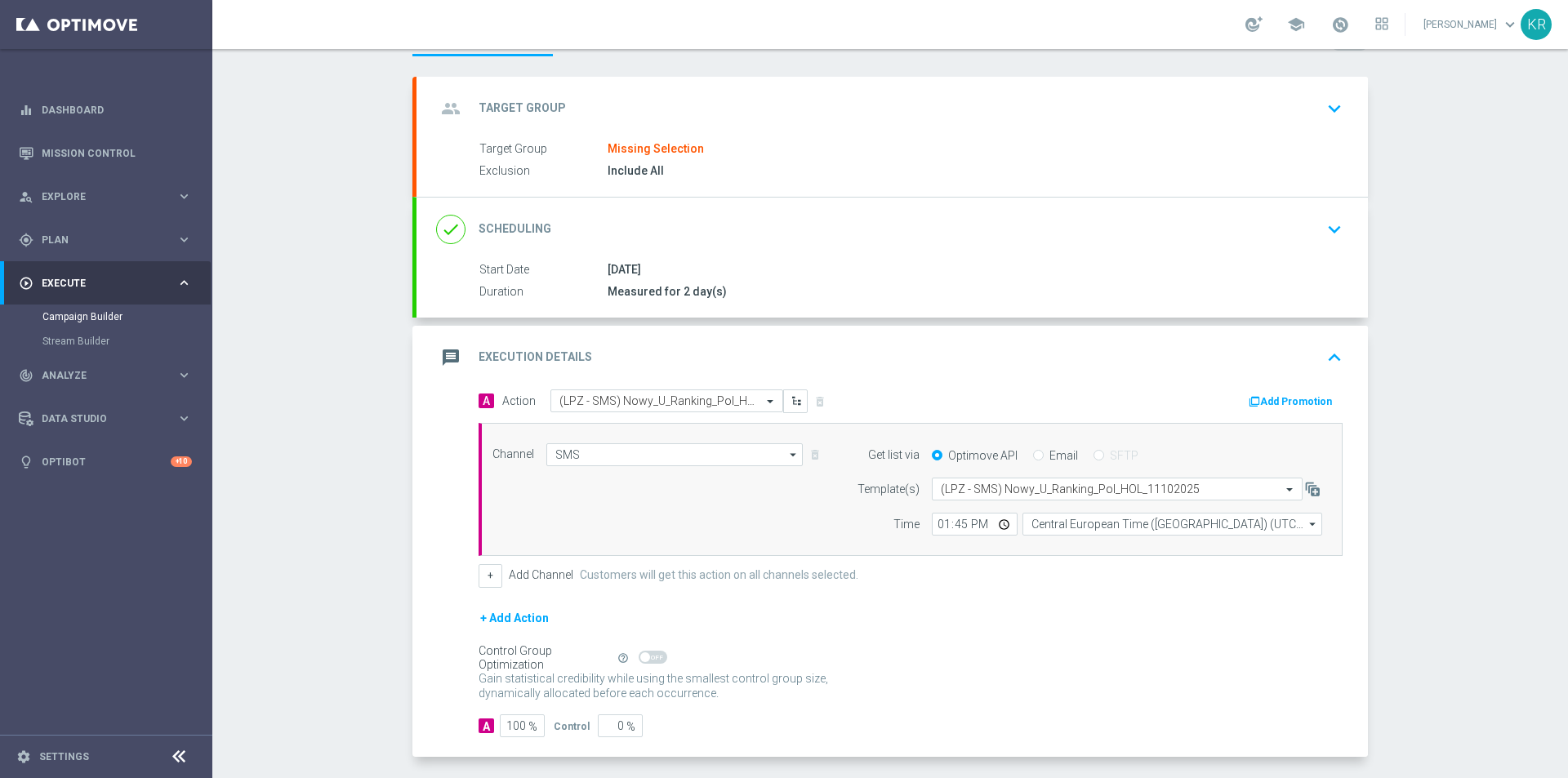
scroll to position [0, 0]
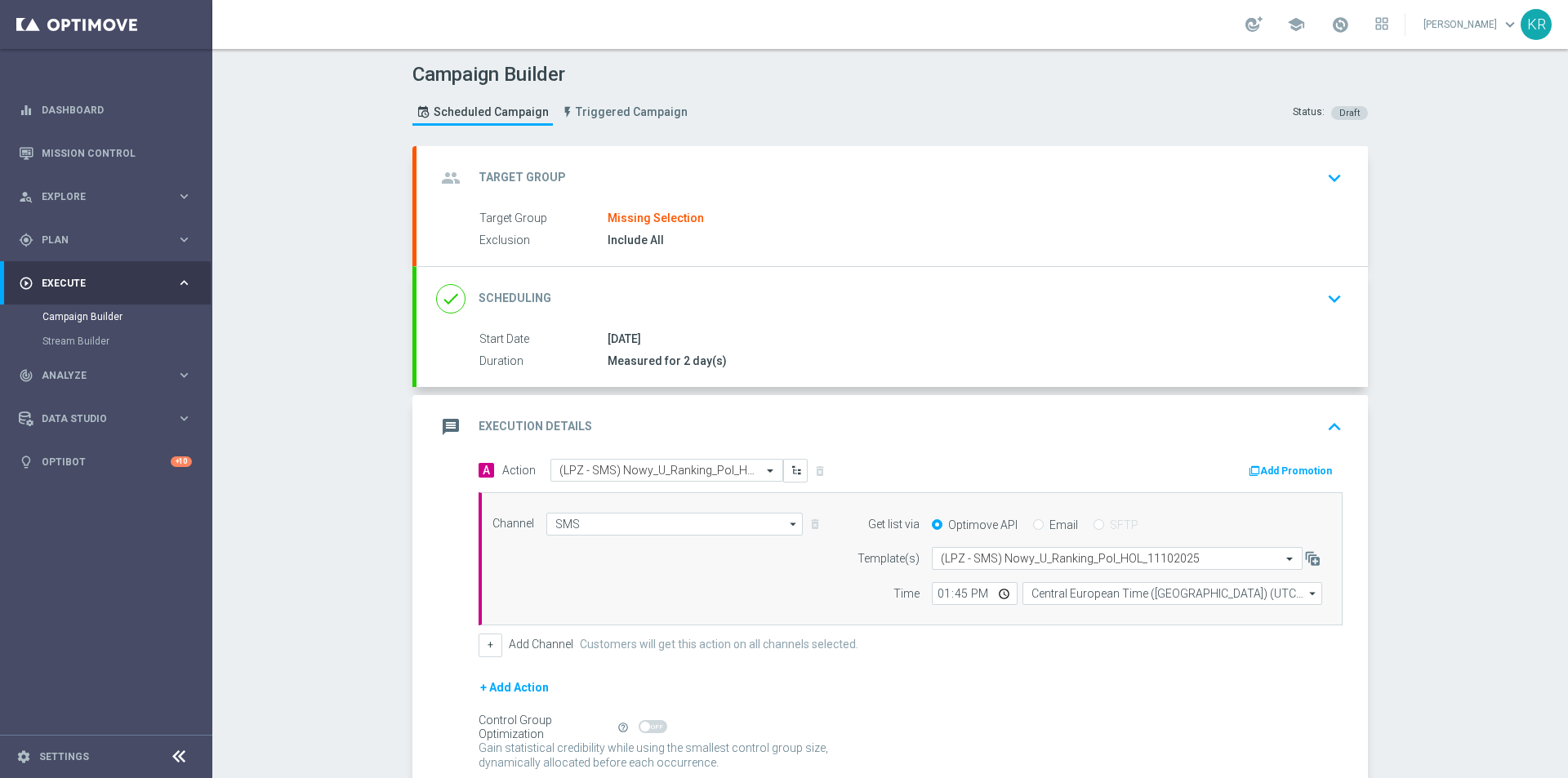
click at [711, 183] on div "group Target Group keyboard_arrow_down" at bounding box center [892, 178] width 912 height 31
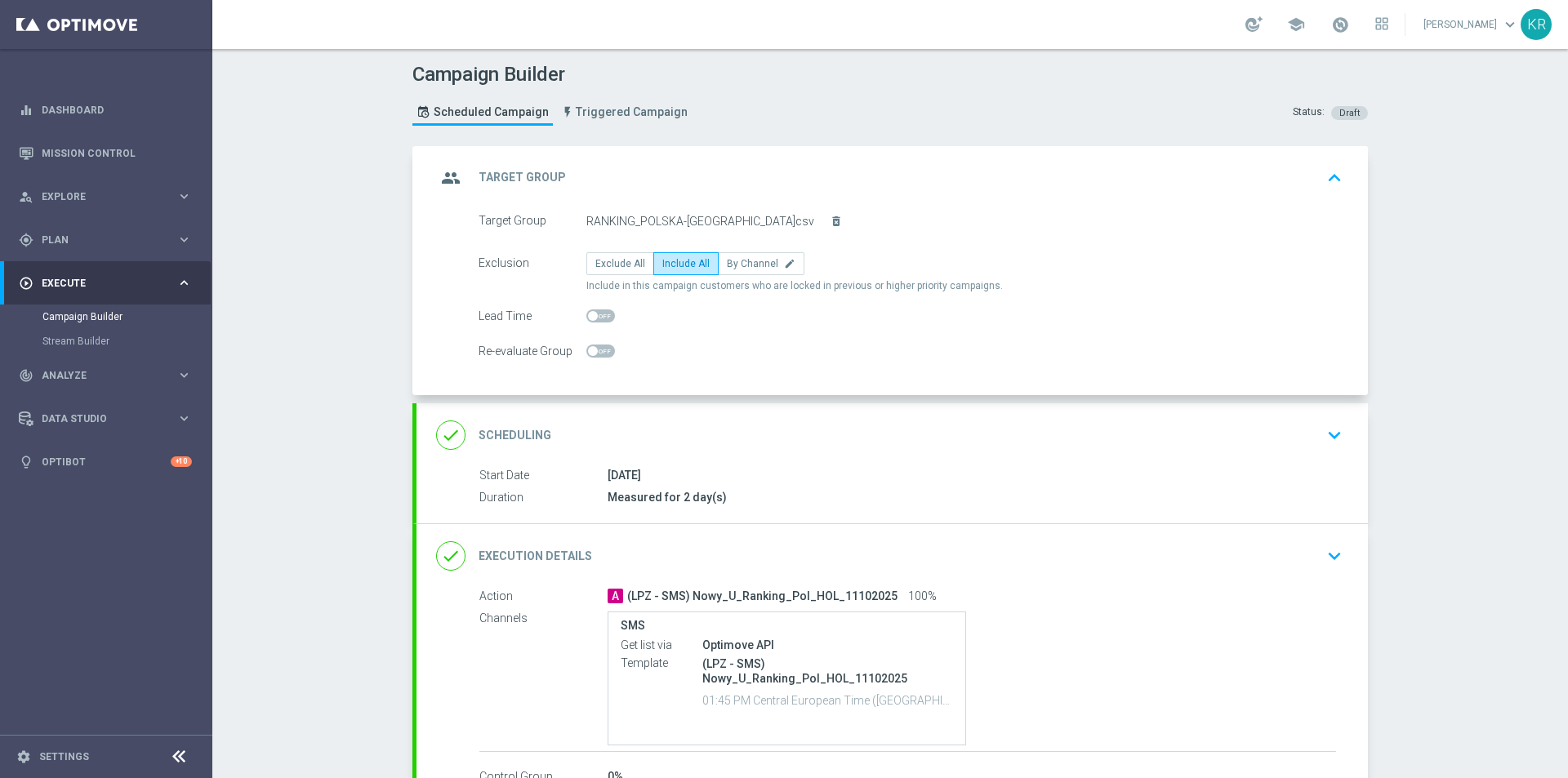
click at [715, 411] on div "done Scheduling keyboard_arrow_down" at bounding box center [892, 435] width 951 height 63
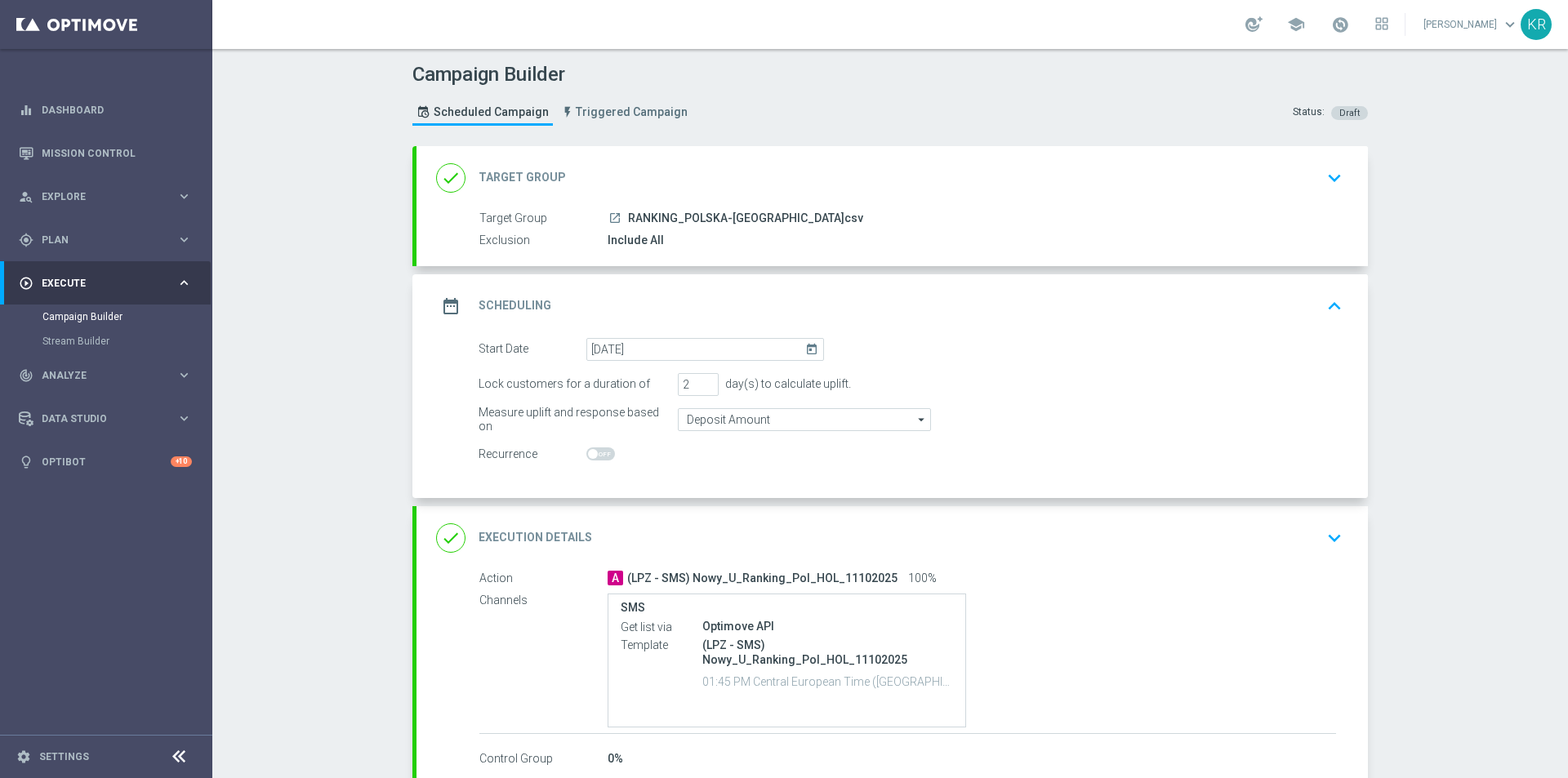
scroll to position [95, 0]
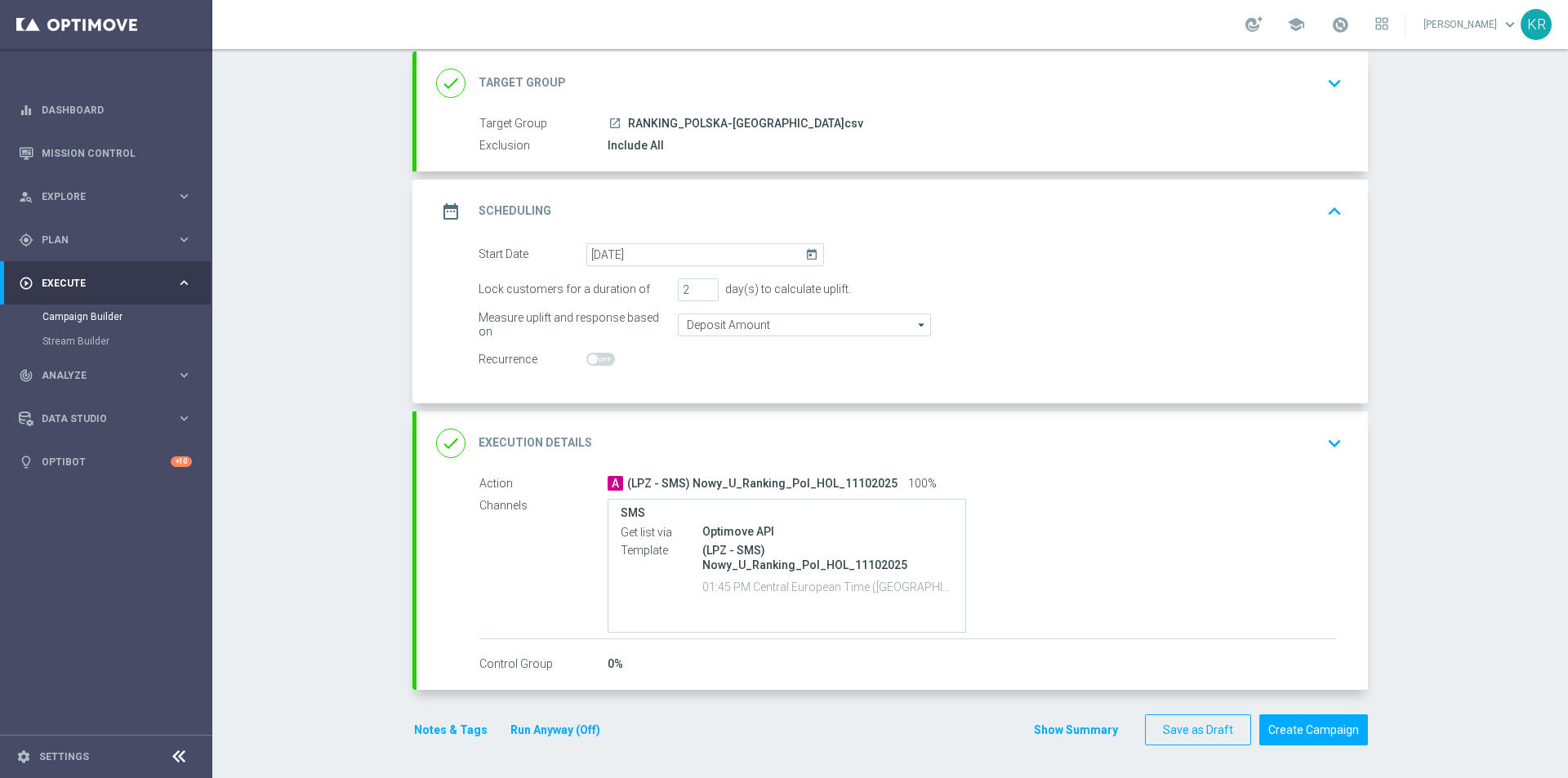
click at [779, 428] on div "done Execution Details keyboard_arrow_down" at bounding box center [892, 443] width 912 height 31
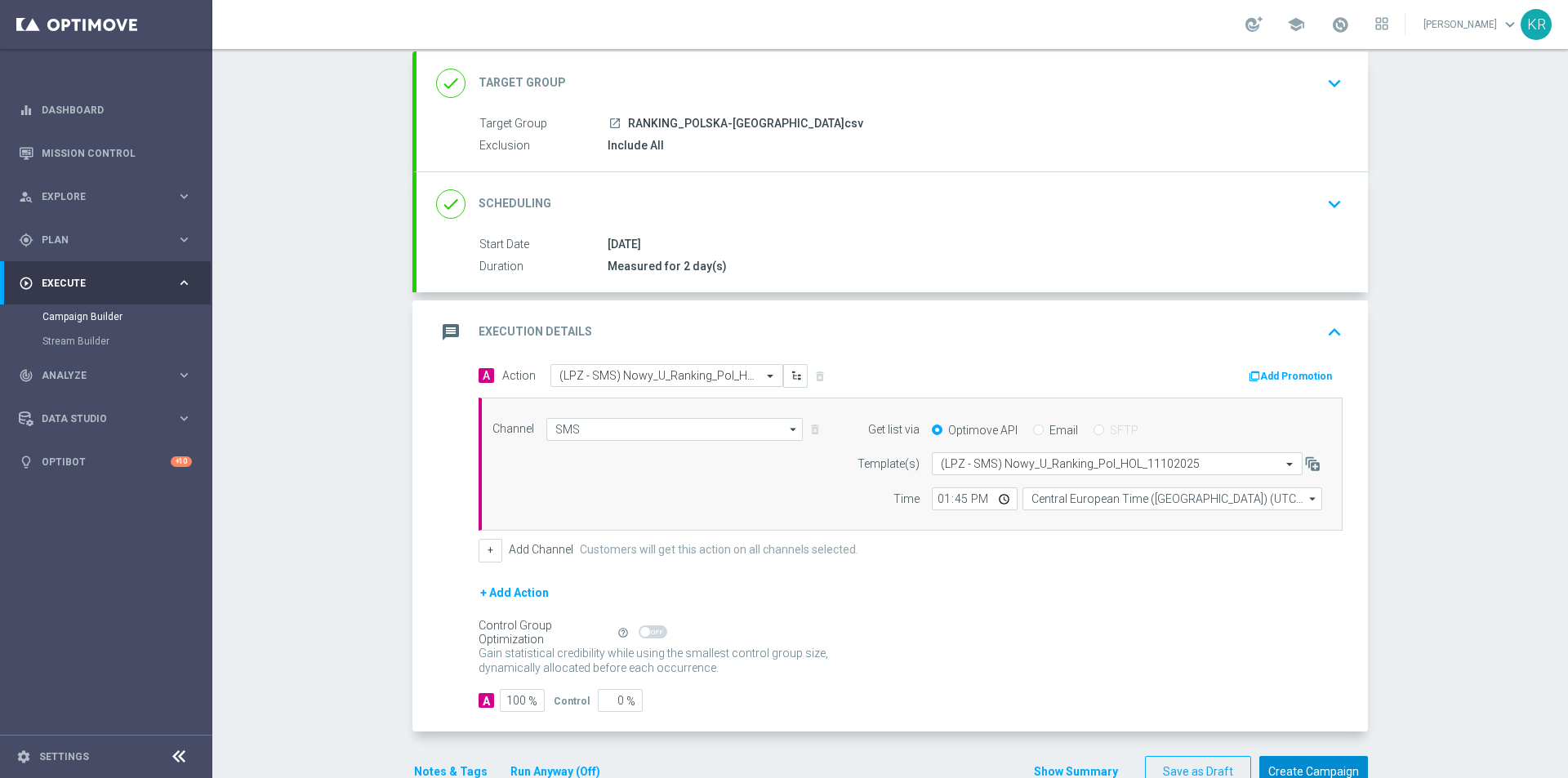
click at [1307, 769] on button "Create Campaign" at bounding box center [1313, 772] width 109 height 32
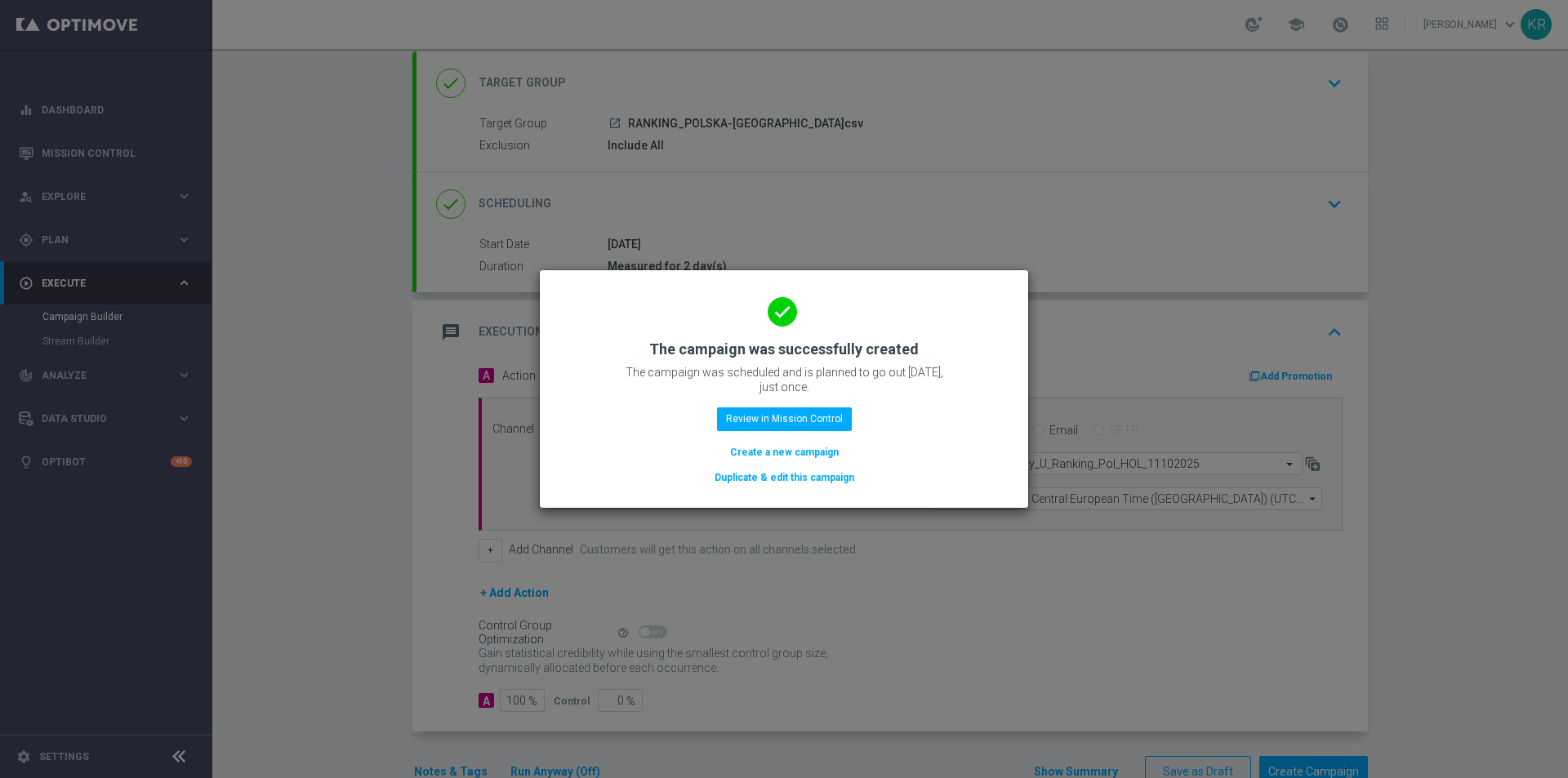
click at [816, 455] on button "Create a new campaign" at bounding box center [784, 452] width 112 height 18
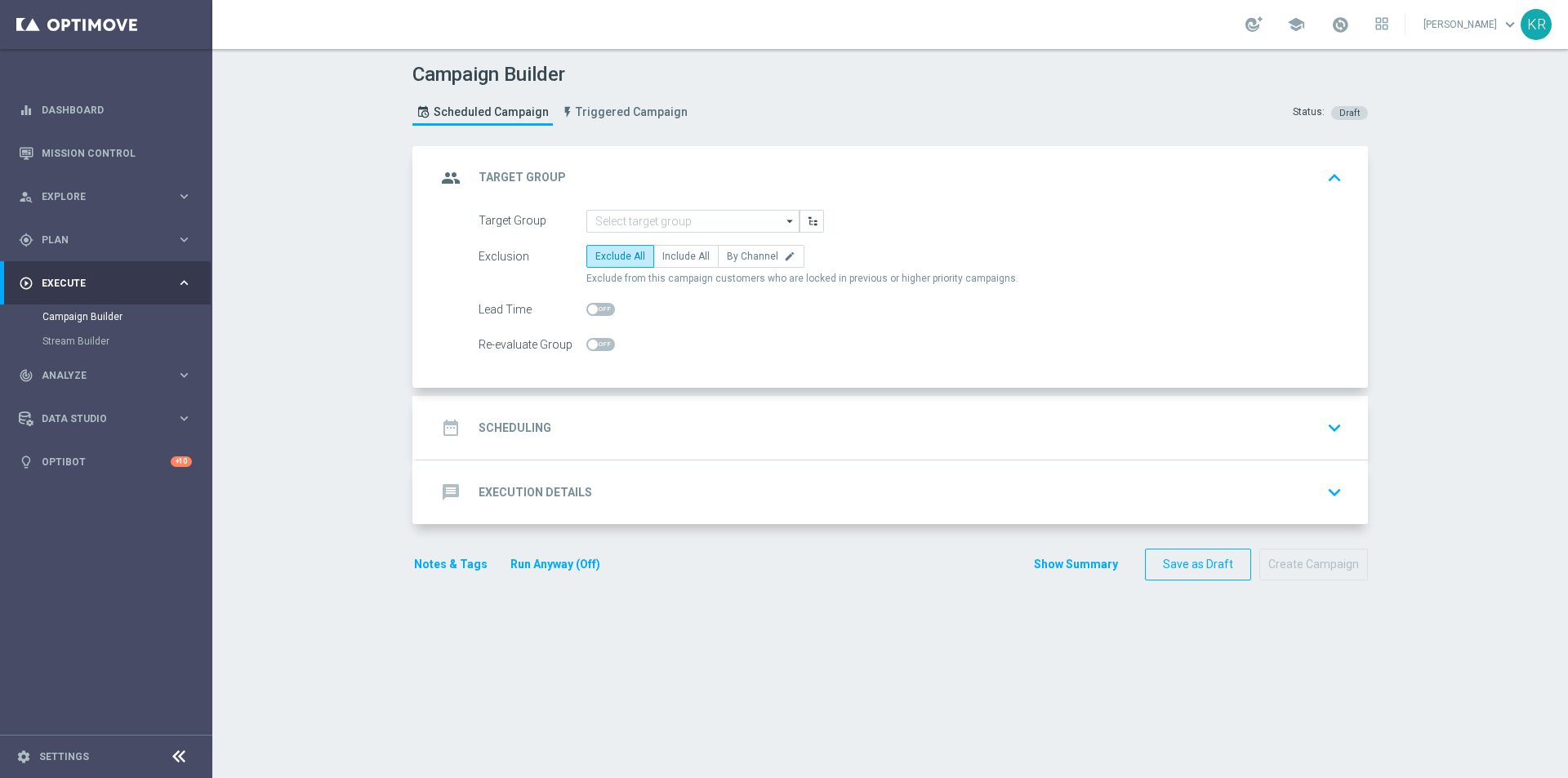
scroll to position [0, 0]
